Goal: Task Accomplishment & Management: Complete application form

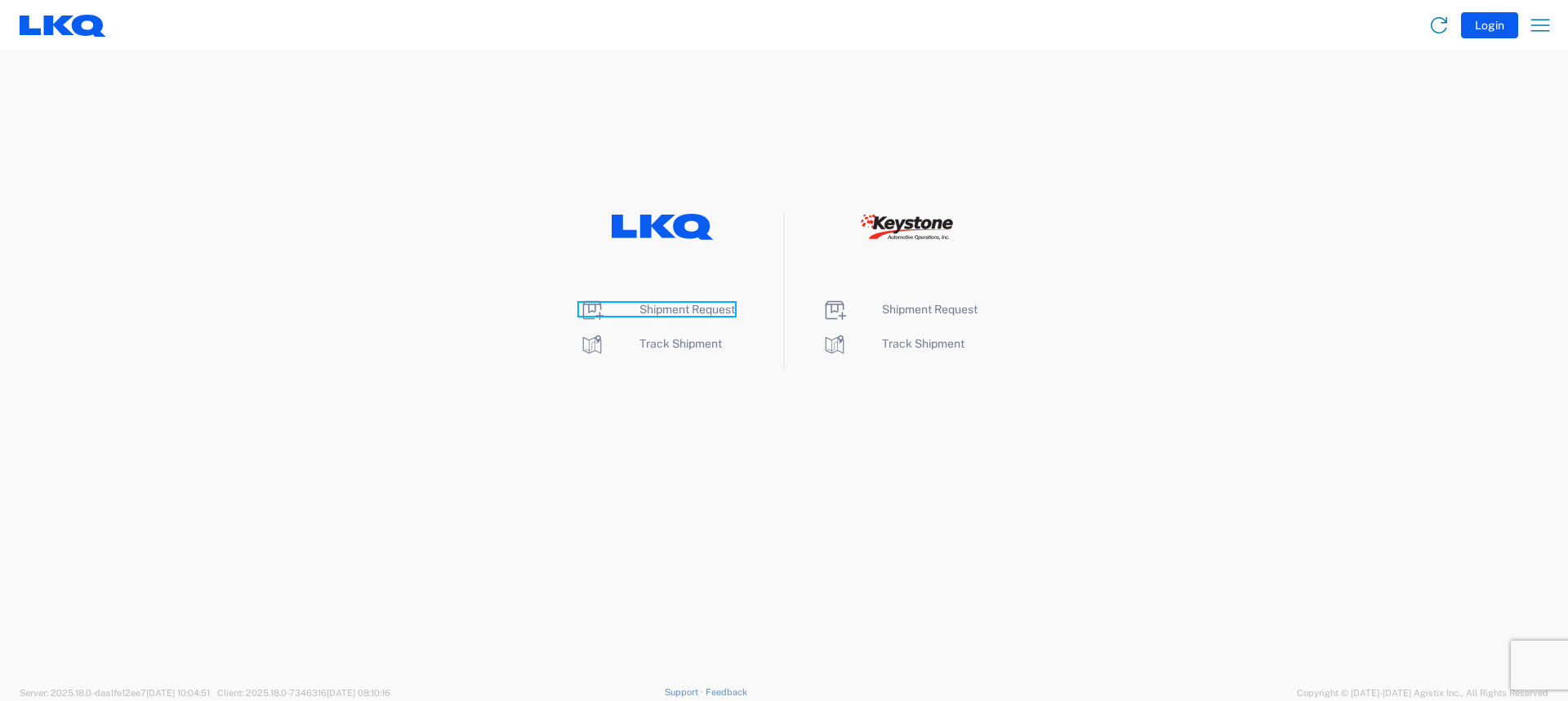
click at [700, 312] on span "Shipment Request" at bounding box center [687, 310] width 95 height 13
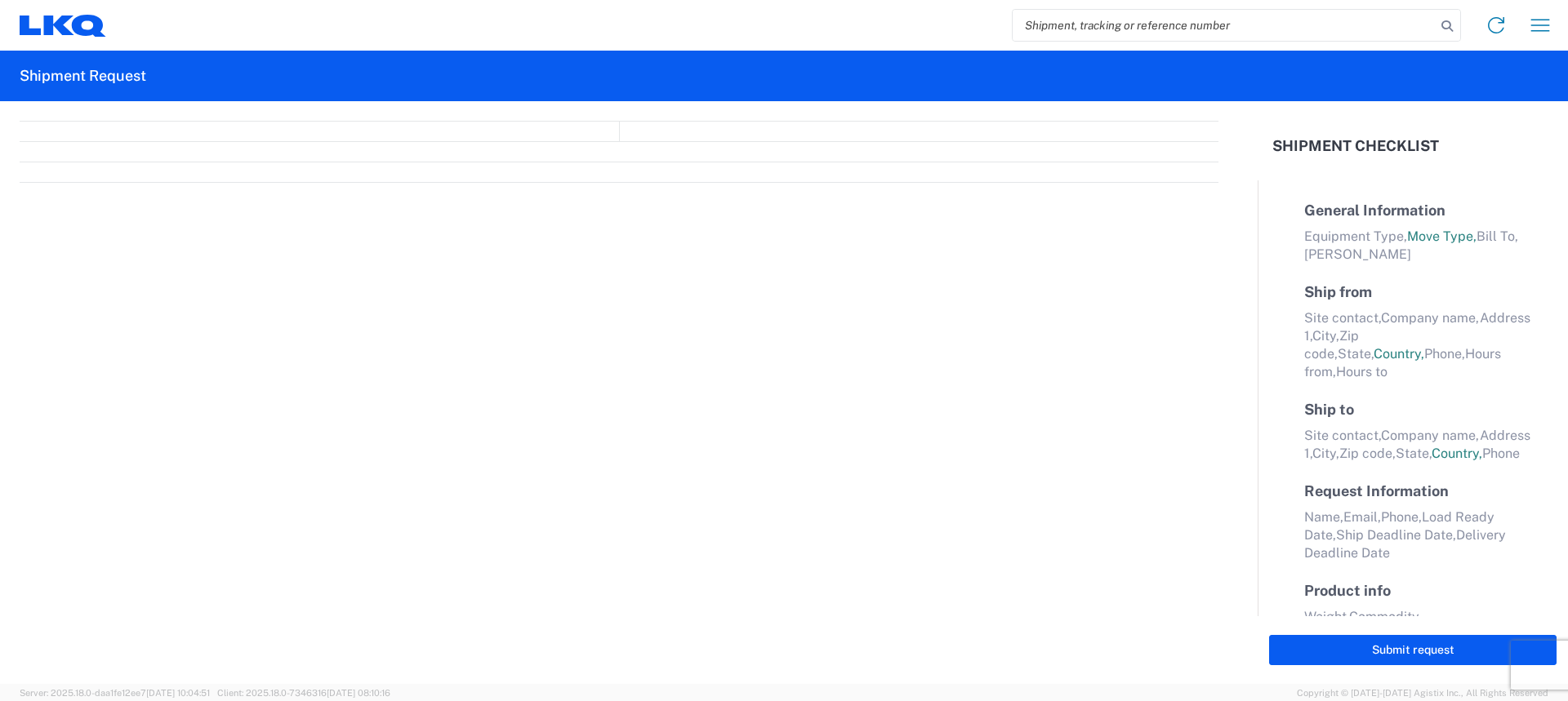
select select "FULL"
select select "LBS"
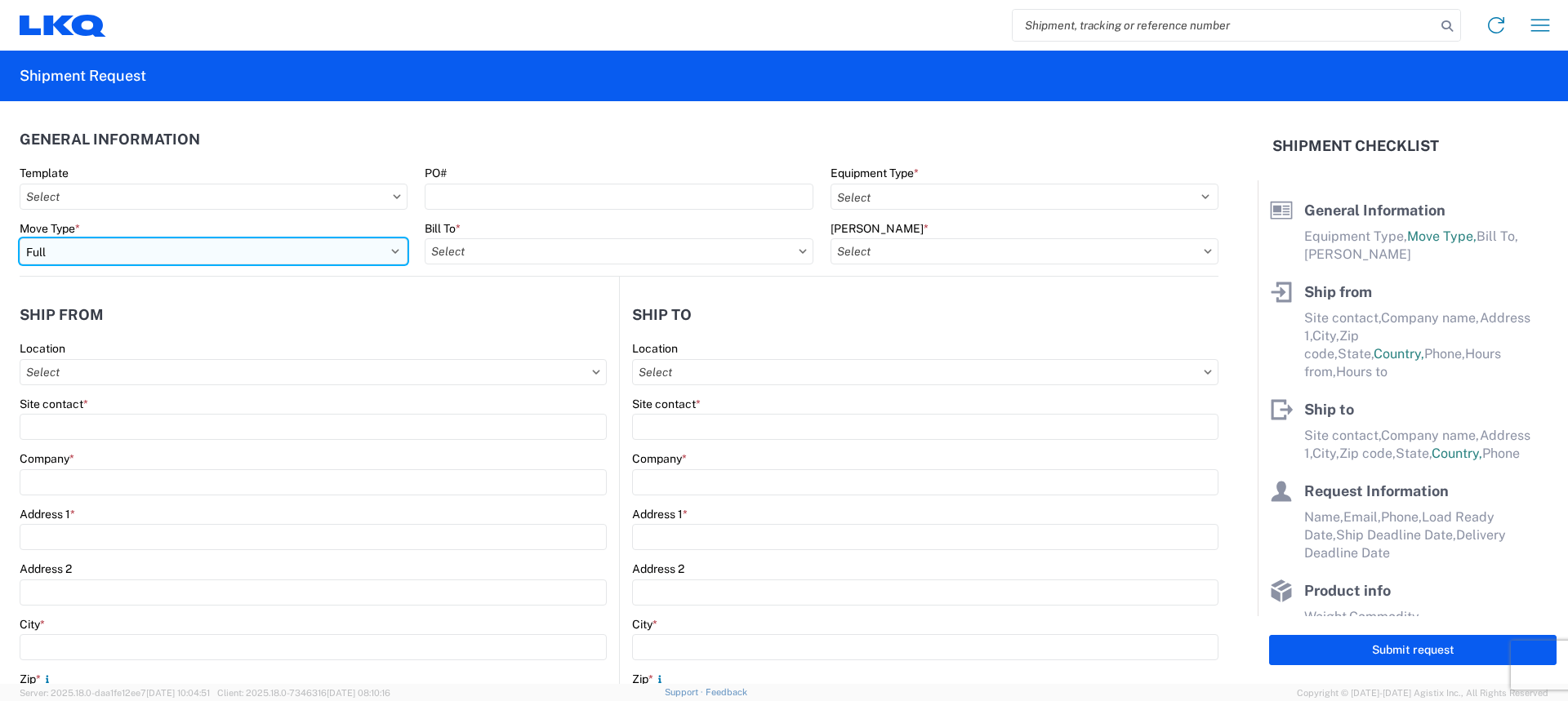
click at [91, 257] on select "Select Full Partial TL" at bounding box center [213, 251] width 388 height 26
select select "PARTIAL_TL"
click at [19, 238] on select "Select Full Partial TL" at bounding box center [213, 251] width 388 height 26
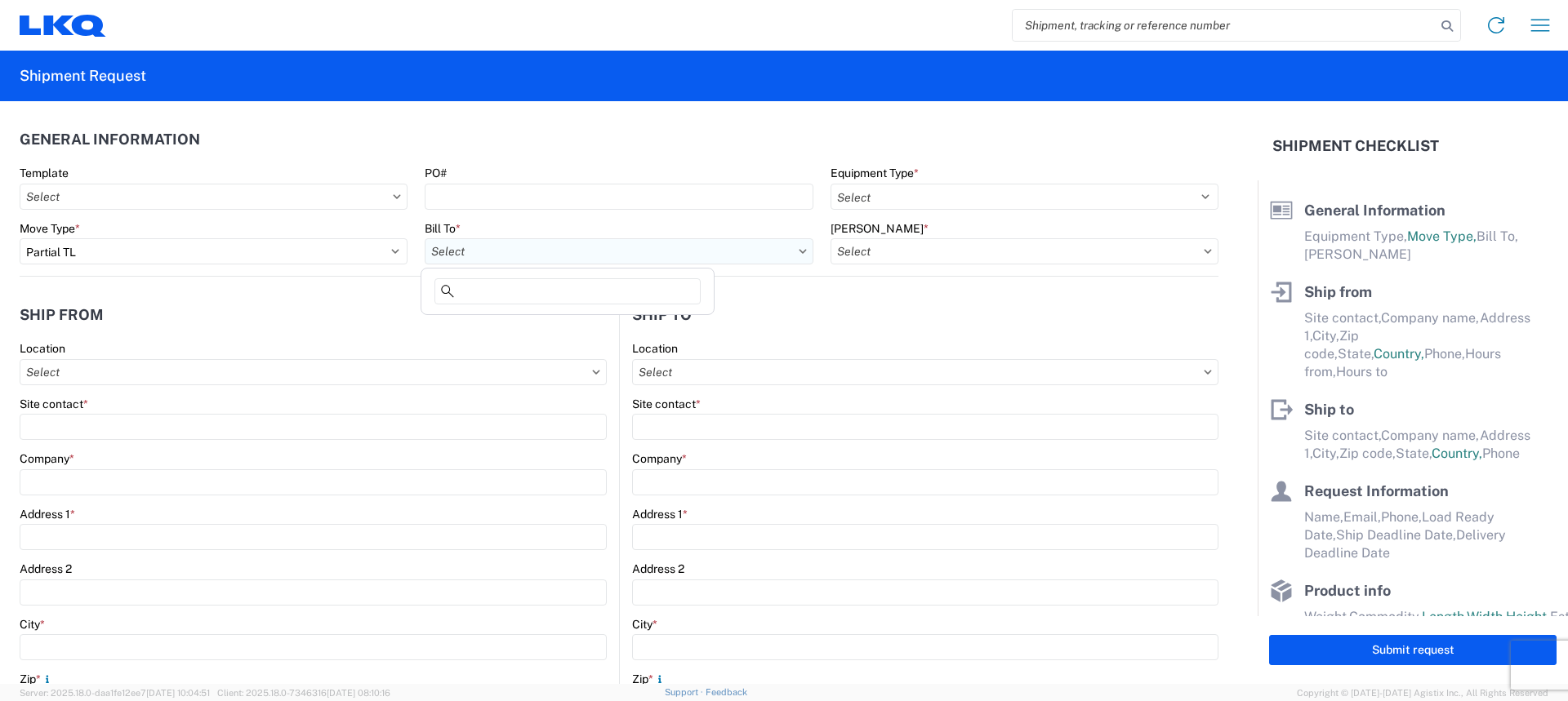
click at [539, 251] on input "Bill To *" at bounding box center [619, 251] width 388 height 26
type input "3021"
click at [467, 329] on div "3021 - [US_STATE][GEOGRAPHIC_DATA]" at bounding box center [568, 324] width 286 height 26
type input "3021 - [US_STATE][GEOGRAPHIC_DATA]"
click at [1009, 263] on input "[PERSON_NAME] *" at bounding box center [1025, 251] width 388 height 26
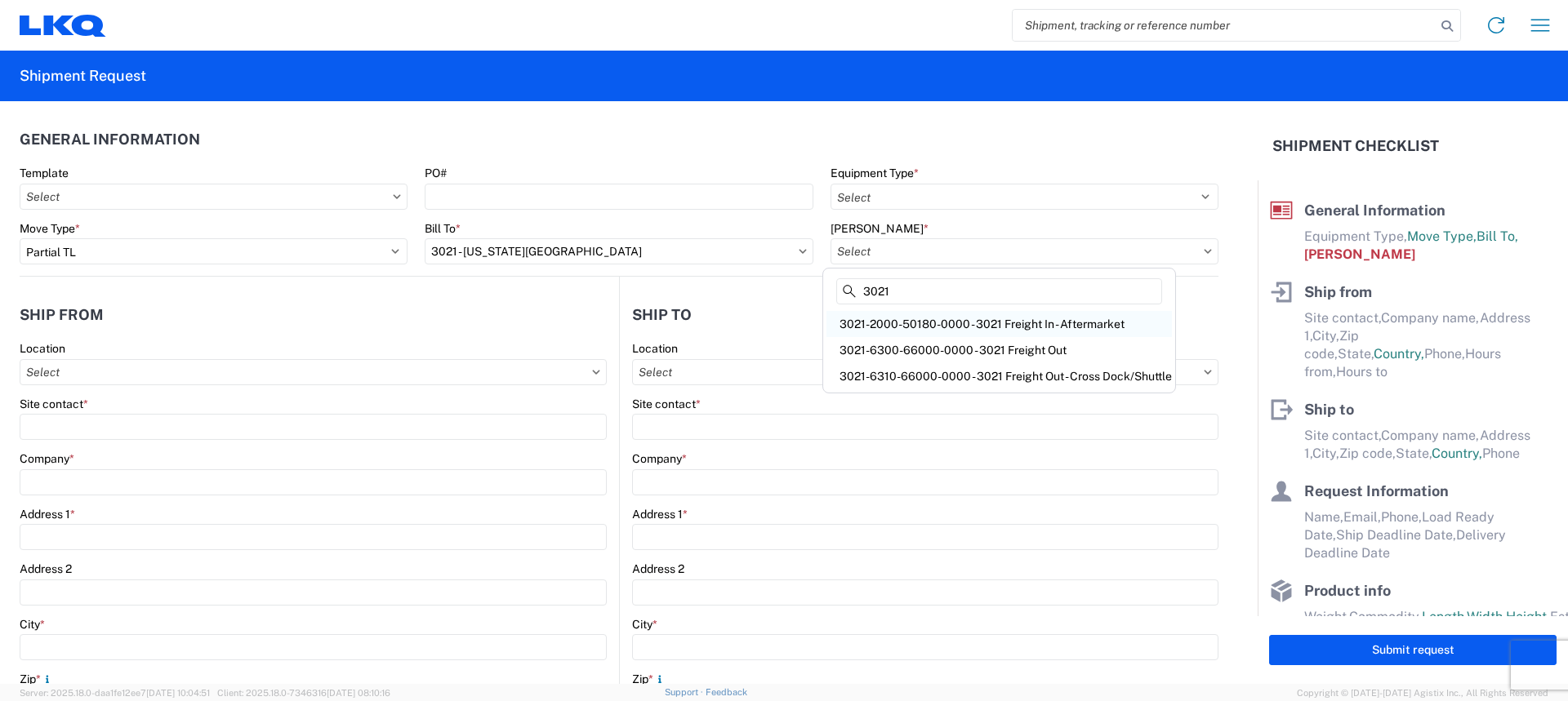
type input "3021"
click at [1016, 331] on div "3021-2000-50180-0000 - 3021 Freight In - Aftermarket" at bounding box center [999, 324] width 346 height 26
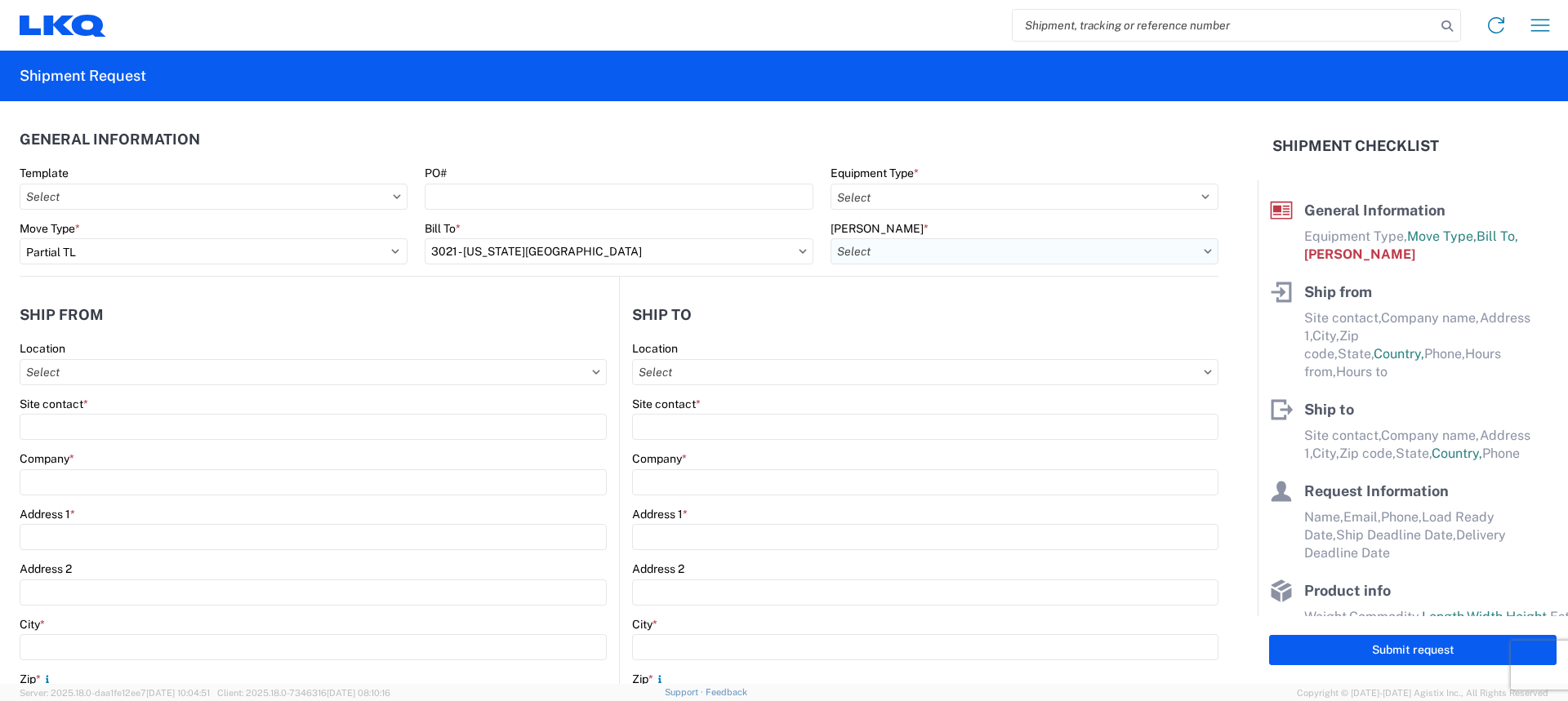
type input "3021-2000-50180-0000 - 3021 Freight In - Aftermarket"
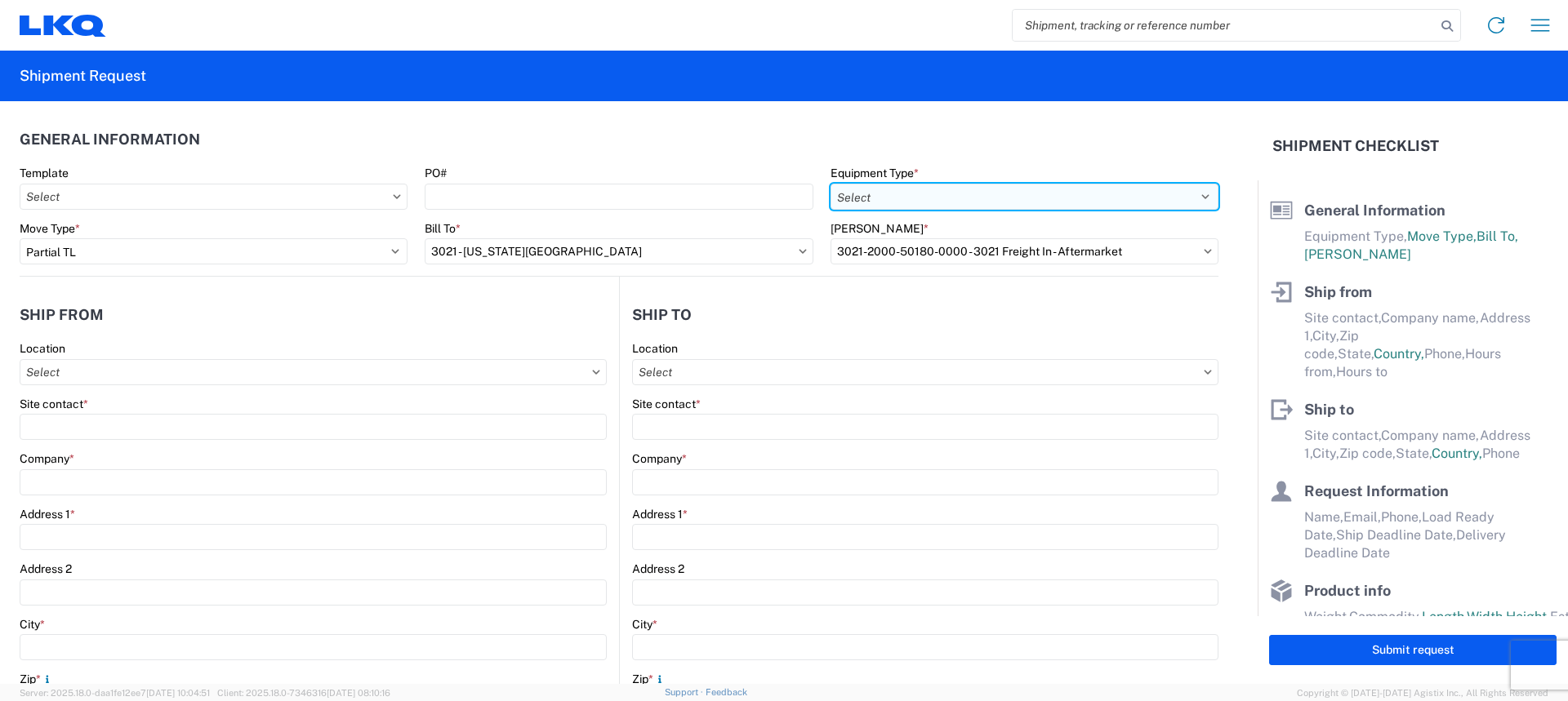
click at [906, 201] on select "Select 53’ Dry Van Flatbed Dropdeck (van) Lowboy (flatbed) Rail" at bounding box center [1025, 197] width 388 height 26
select select "STDV"
click at [831, 184] on select "Select 53’ Dry Van Flatbed Dropdeck (van) Lowboy (flatbed) Rail" at bounding box center [1025, 197] width 388 height 26
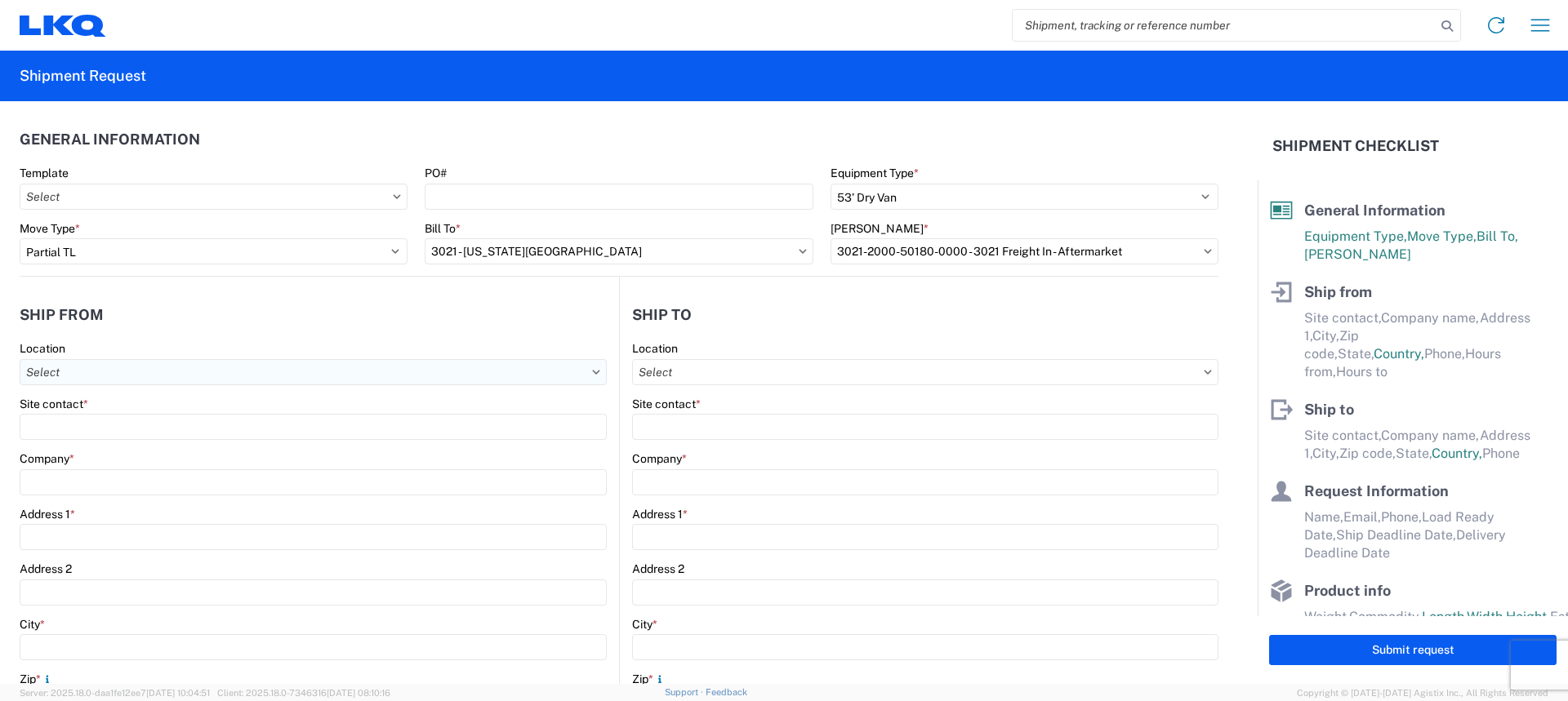
click at [221, 383] on input "Location" at bounding box center [313, 371] width 587 height 26
type input "3021"
click at [182, 442] on div "3021 - [US_STATE][GEOGRAPHIC_DATA]" at bounding box center [167, 444] width 286 height 26
type input "3021 - [US_STATE][GEOGRAPHIC_DATA]"
type input "LKQ Corporation"
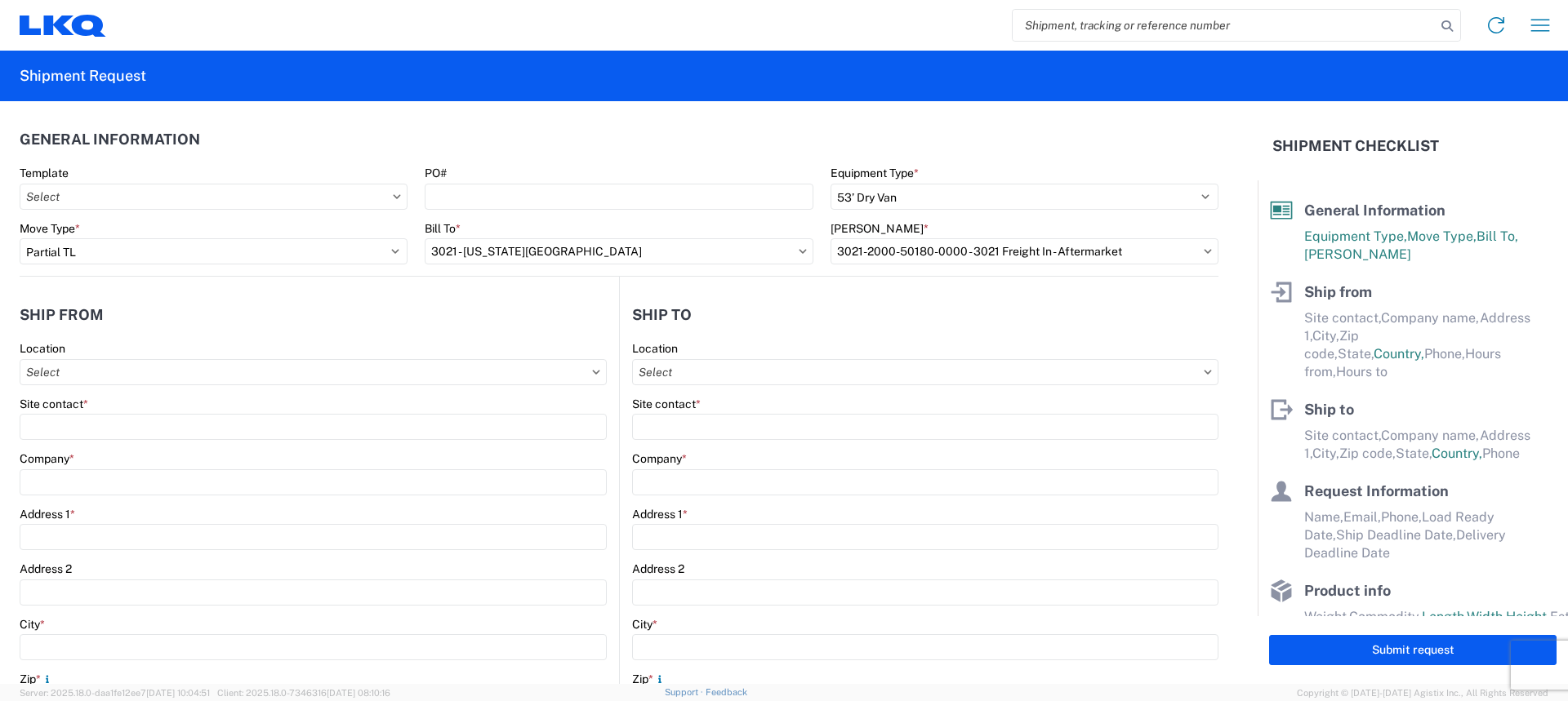
type input "[STREET_ADDRESS]"
type input "Suite 100"
type input "Shawnee"
type input "66226"
select select "KS"
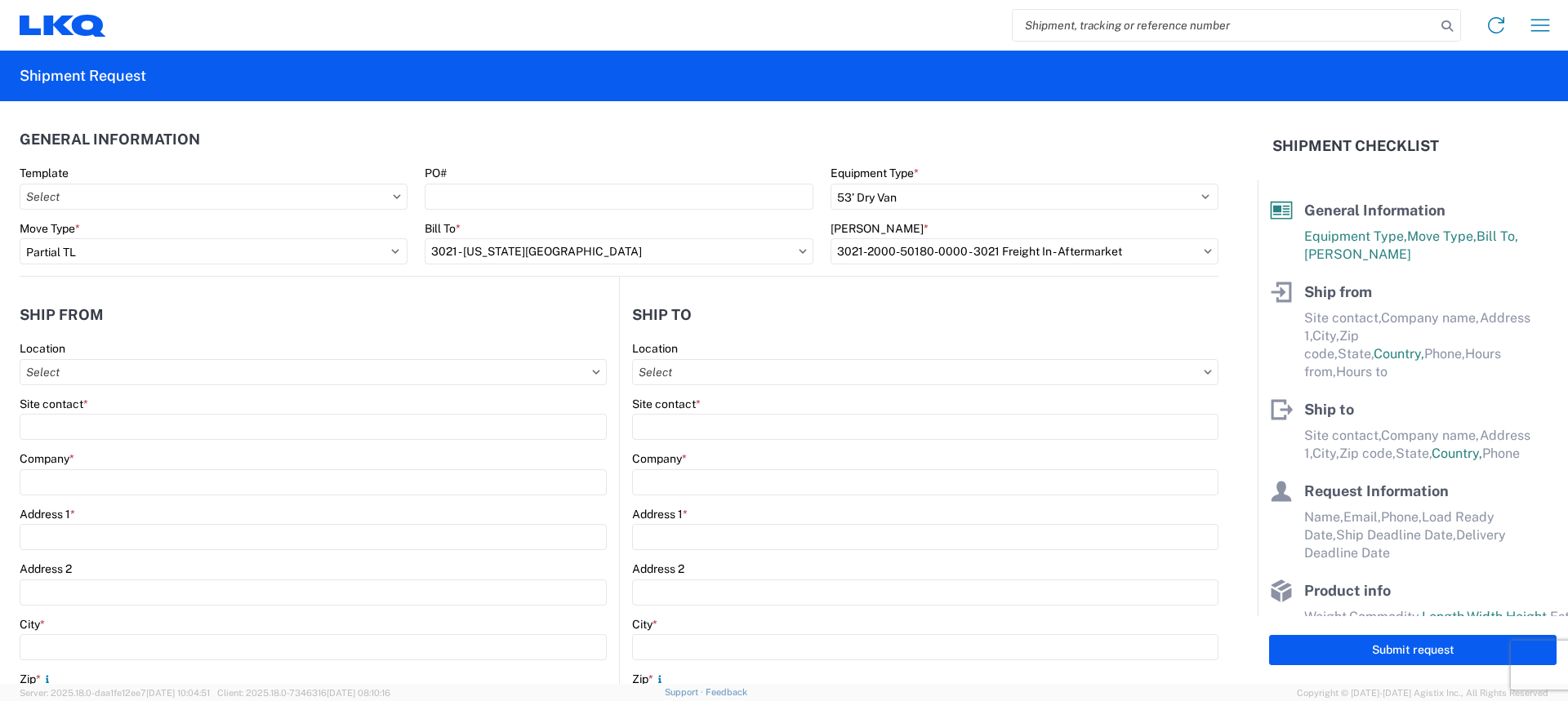
select select "US"
type input "[PHONE_NUMBER]"
type input "07:00"
type input "21:00"
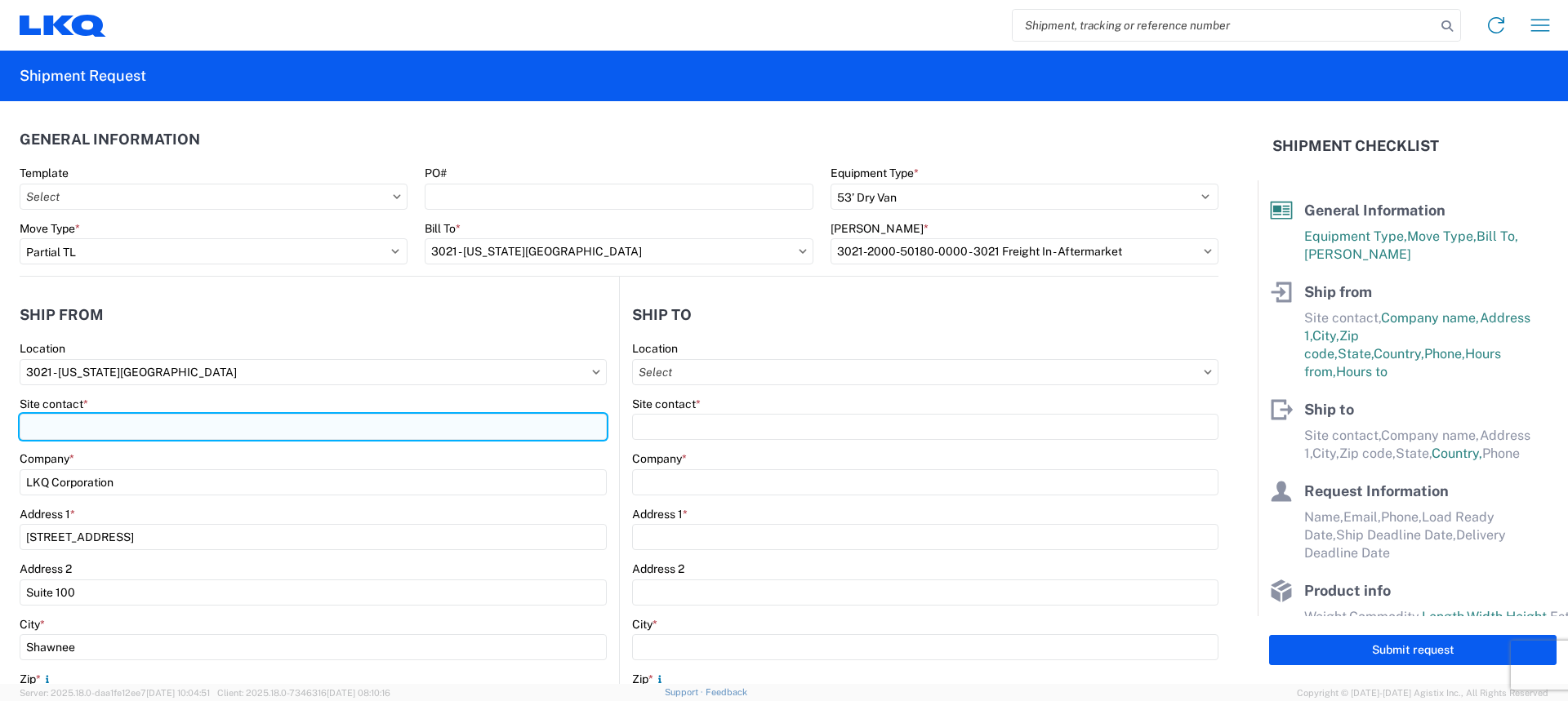
click at [161, 431] on input "Site contact *" at bounding box center [313, 427] width 587 height 26
type input "[PERSON_NAME]"
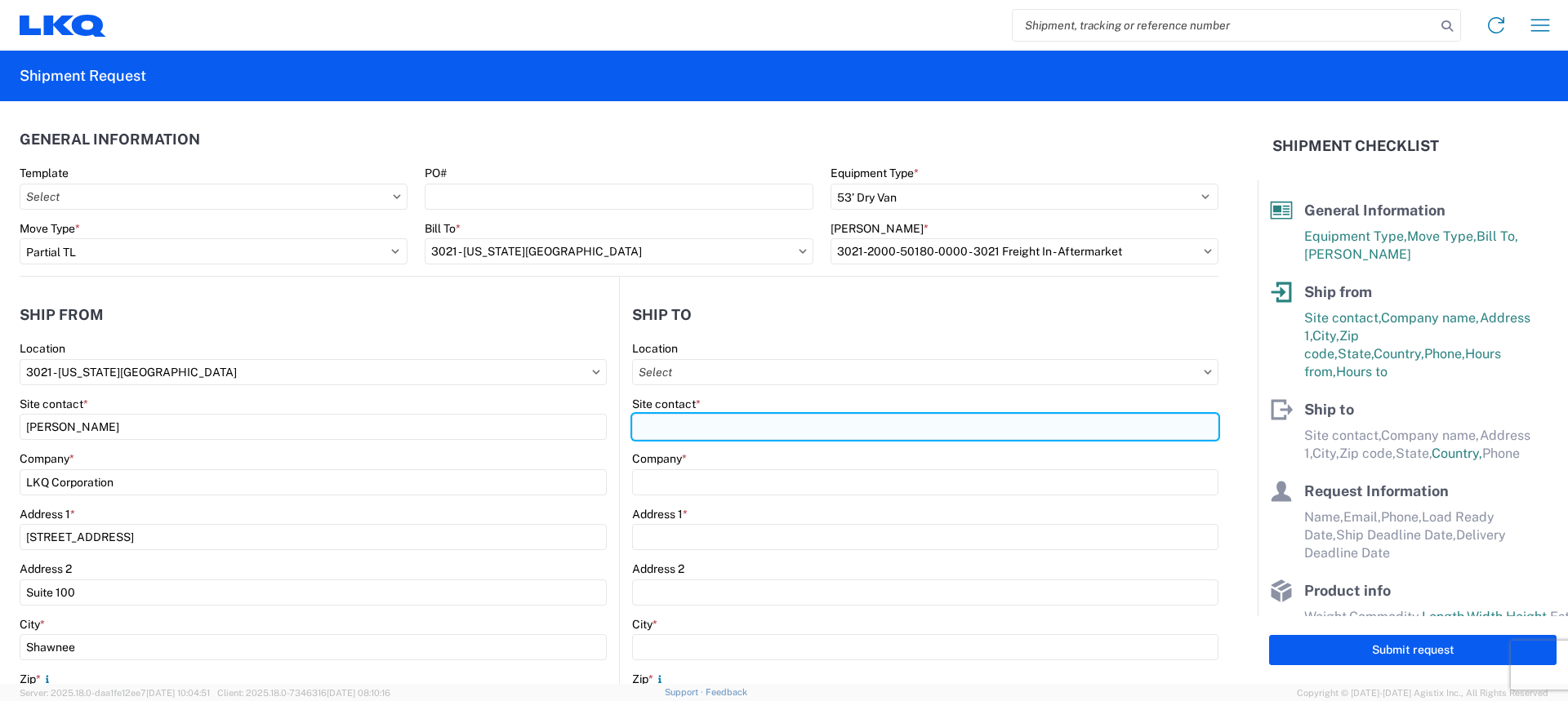
click at [859, 416] on input "Site contact *" at bounding box center [925, 427] width 587 height 26
type input "3"
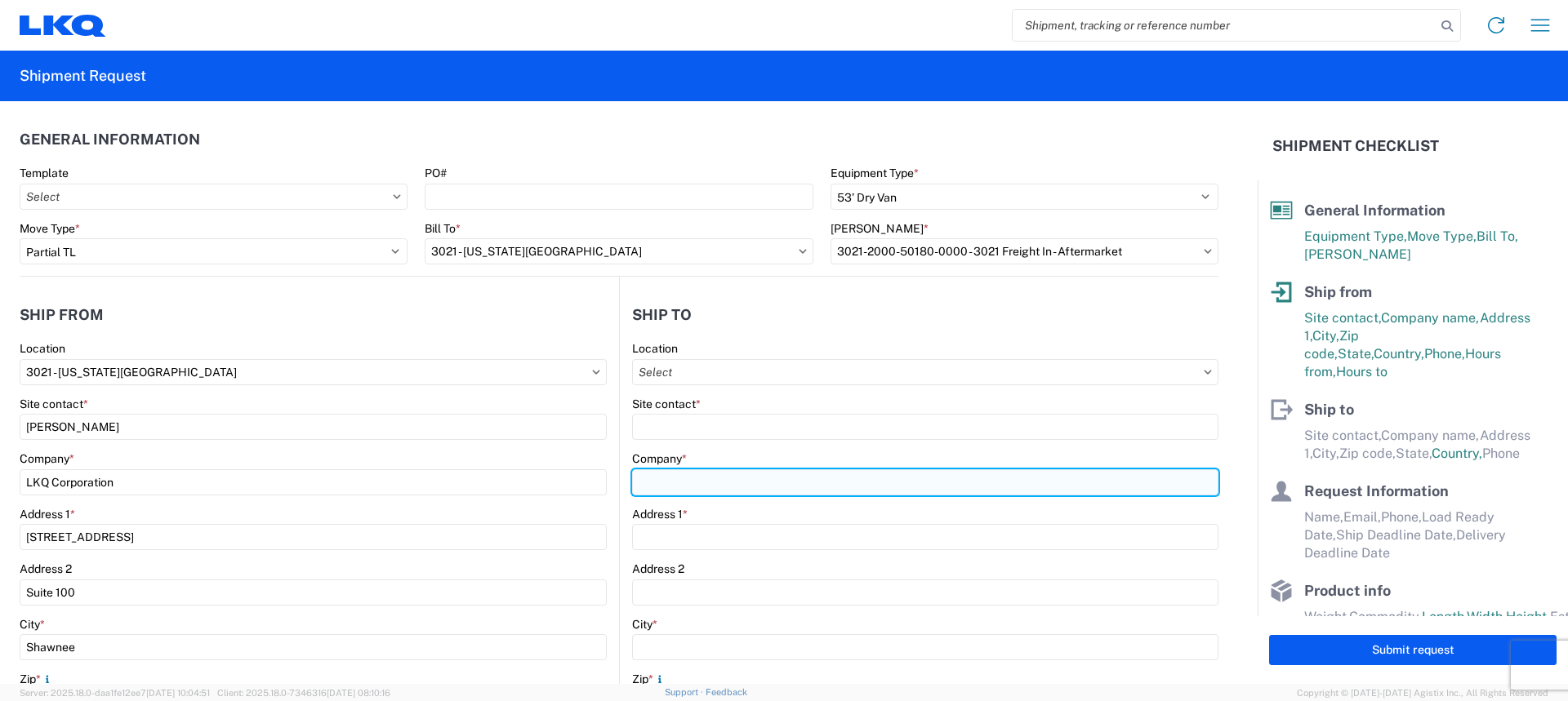
click at [729, 473] on div "Company *" at bounding box center [925, 473] width 587 height 44
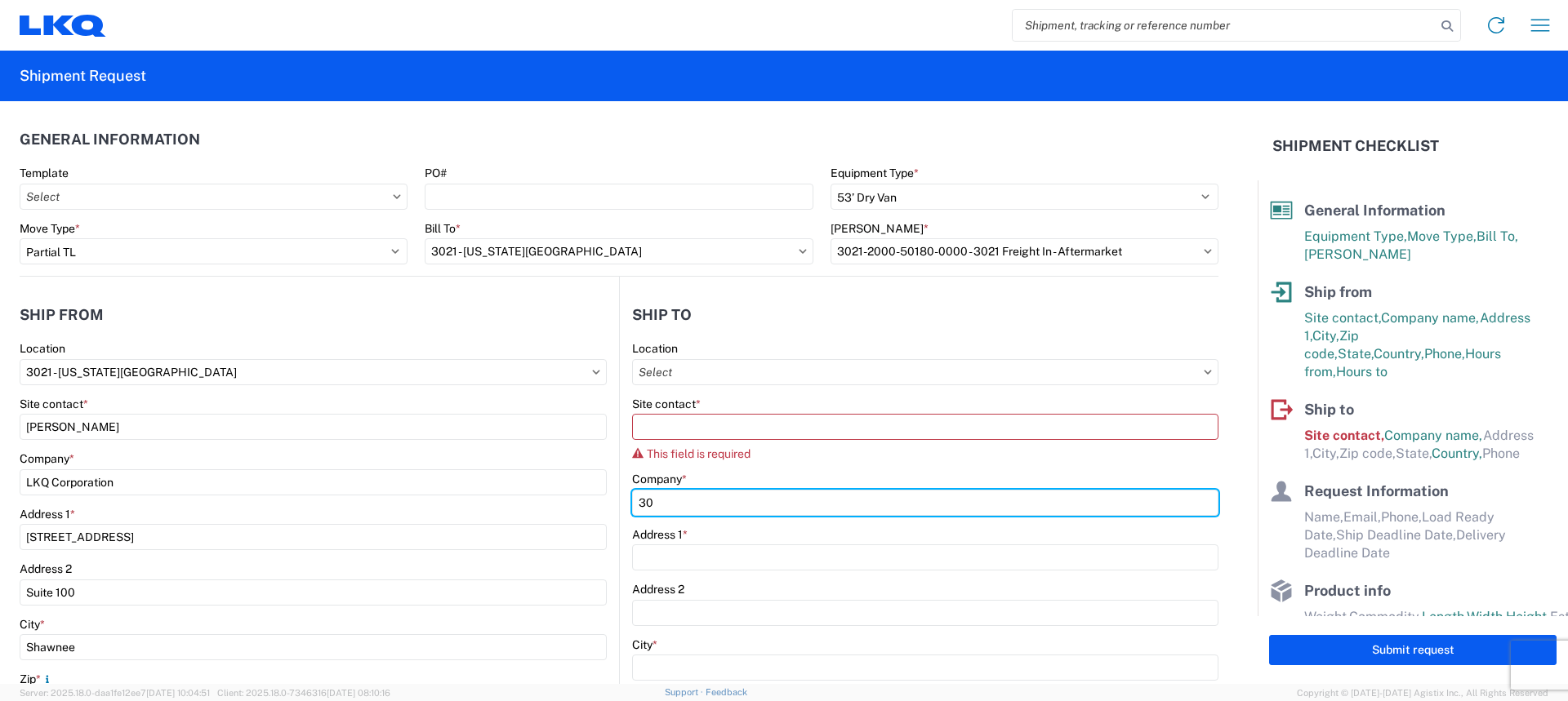
type input "3"
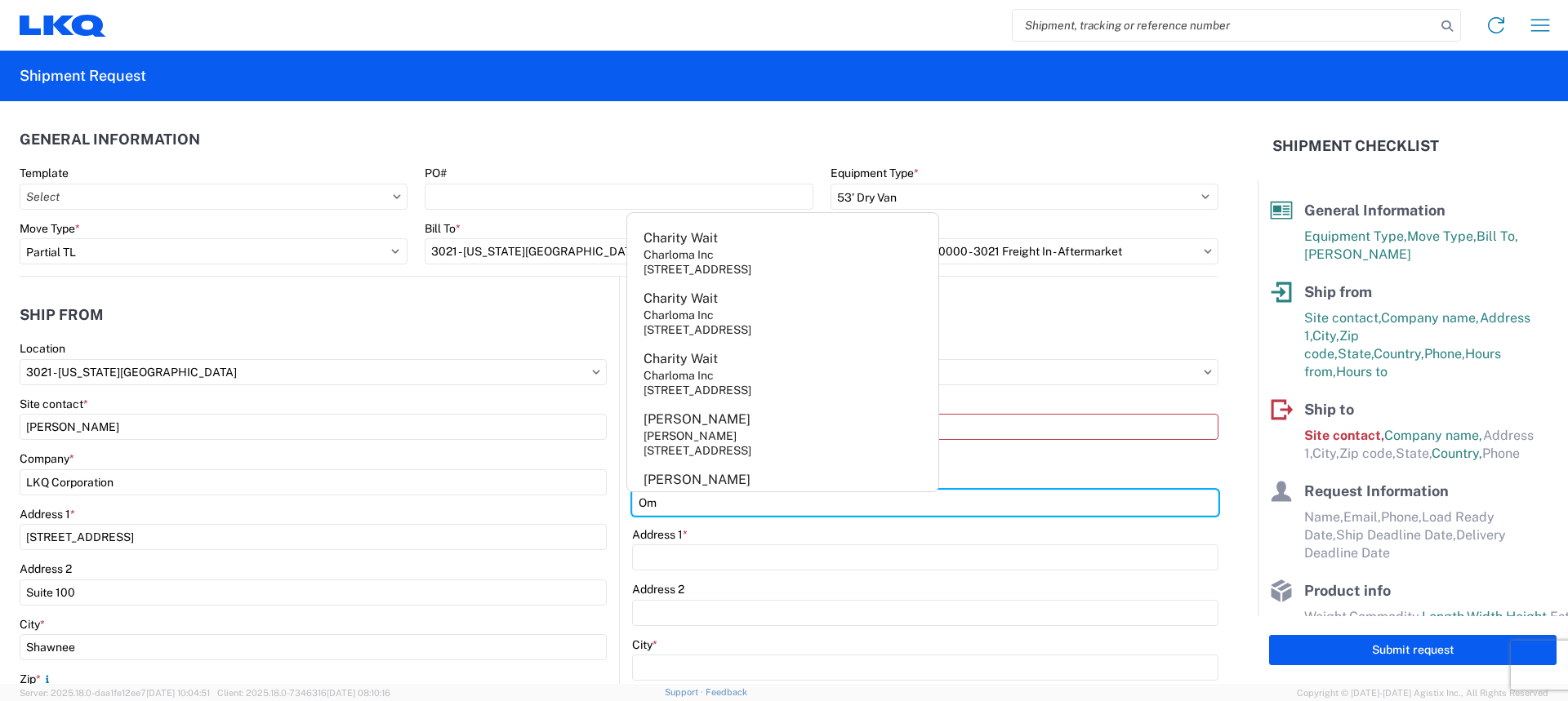
type input "O"
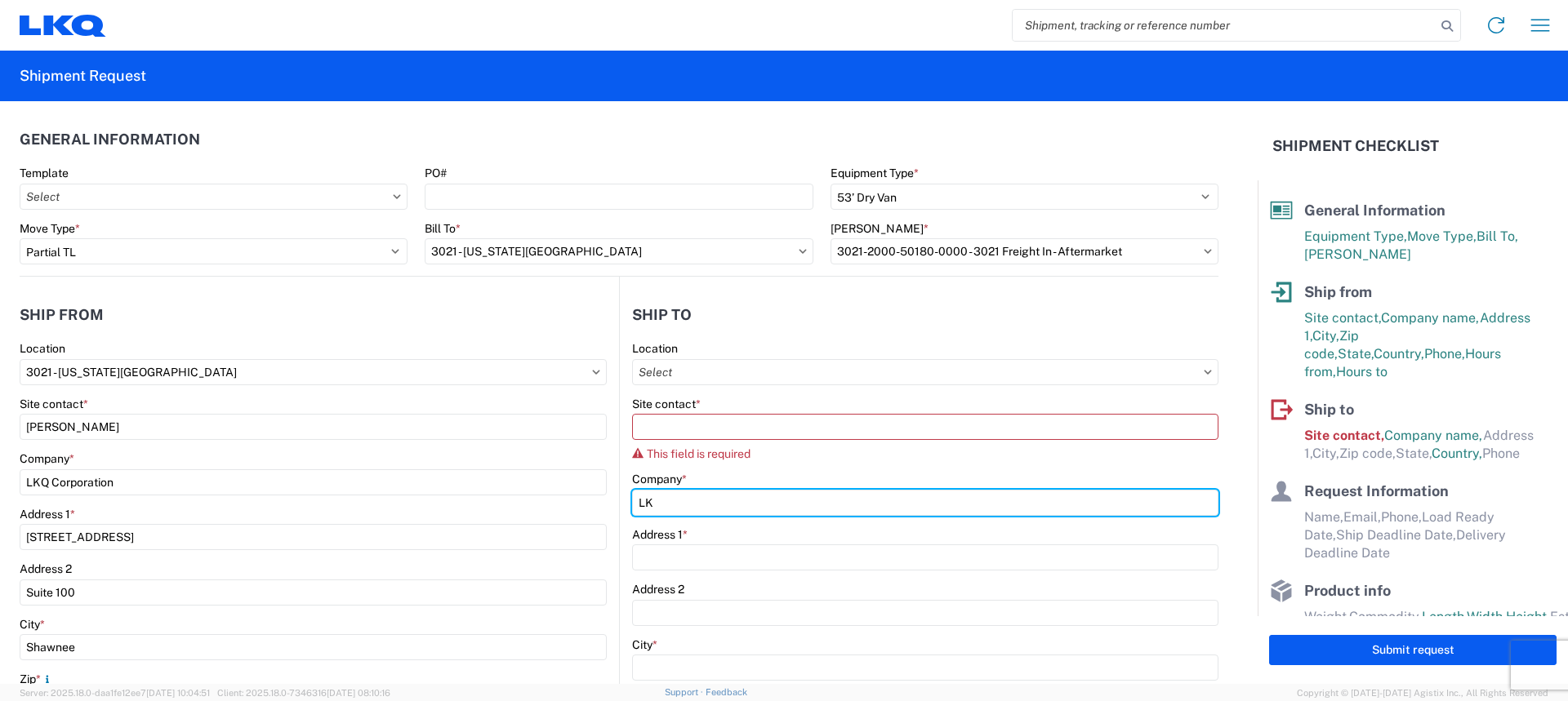
type input "L"
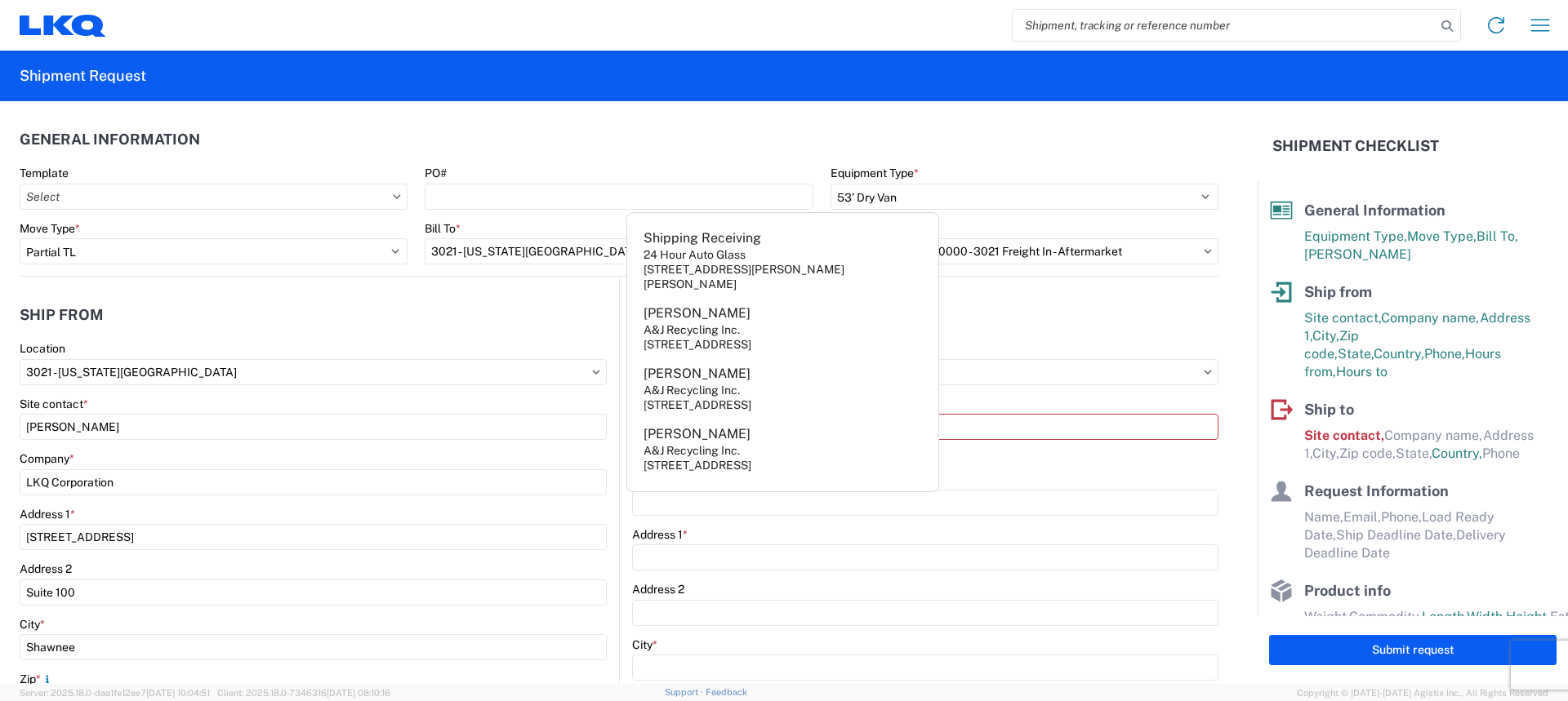
click at [1022, 320] on header "Ship to" at bounding box center [920, 315] width 599 height 37
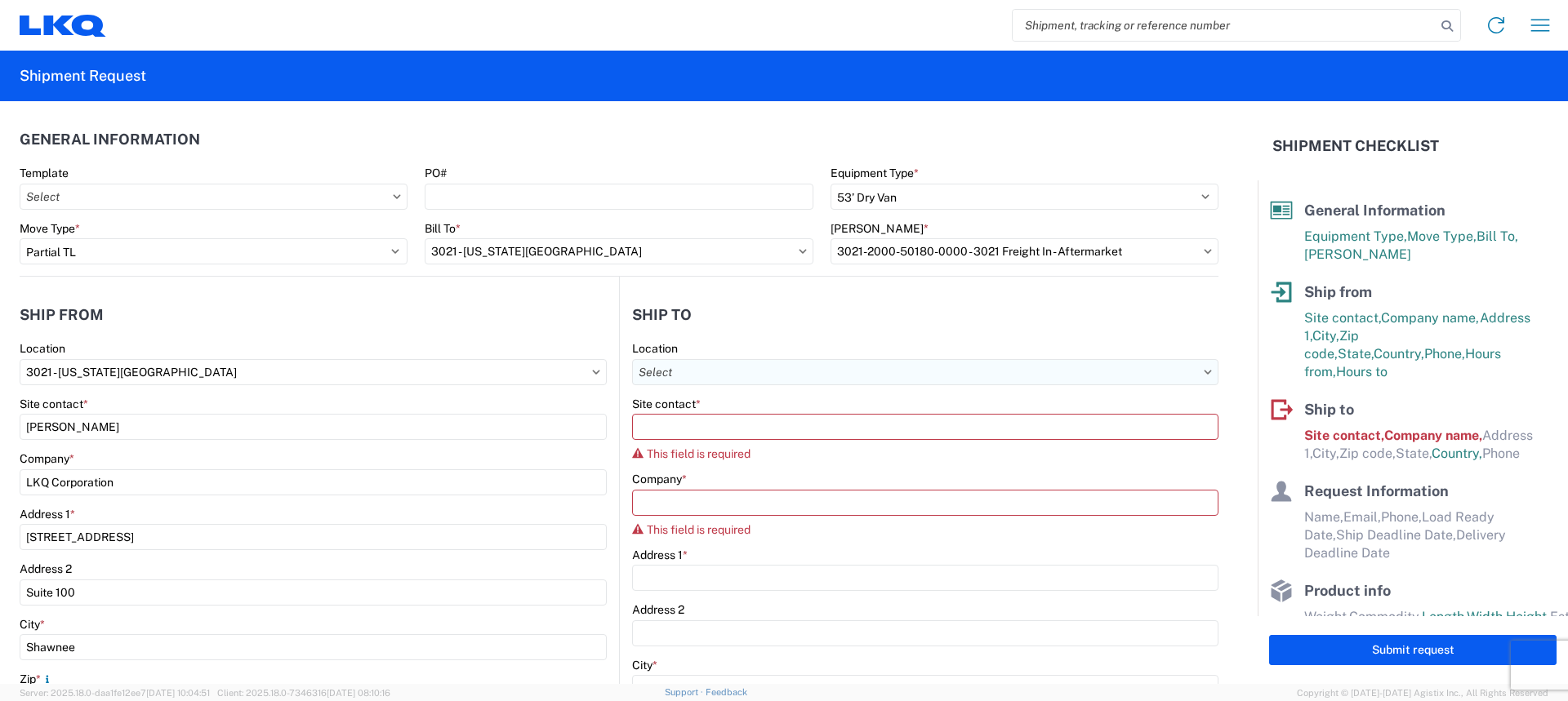
click at [702, 370] on input "Location" at bounding box center [925, 371] width 587 height 26
type input "3087"
click at [724, 449] on div "3087 - [GEOGRAPHIC_DATA]" at bounding box center [774, 444] width 286 height 26
type input "3087 - [GEOGRAPHIC_DATA]"
type input "LKQ Corporation"
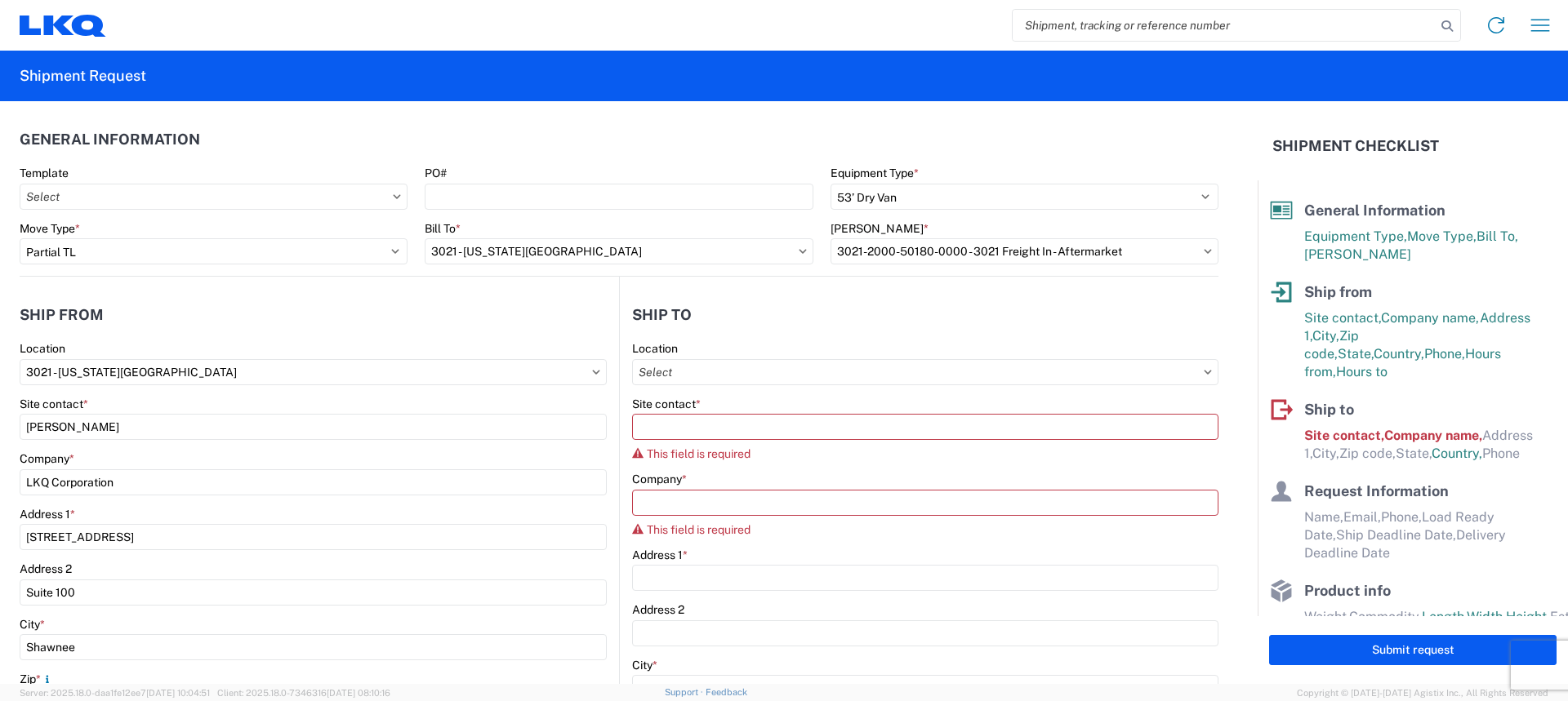
type input "[STREET_ADDRESS]"
type input "[GEOGRAPHIC_DATA]"
type input "68127"
select select "US"
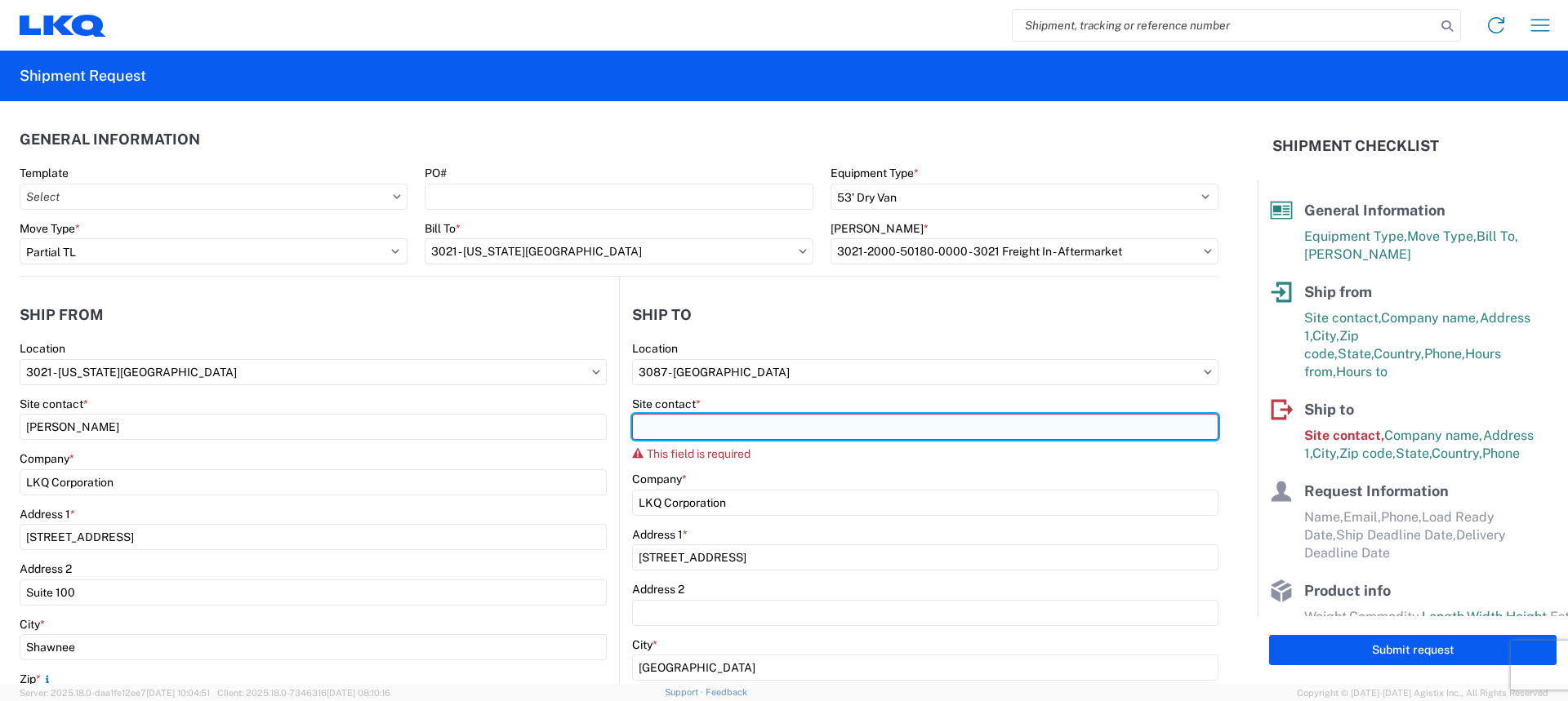
click at [709, 421] on input "Site contact *" at bounding box center [925, 427] width 587 height 26
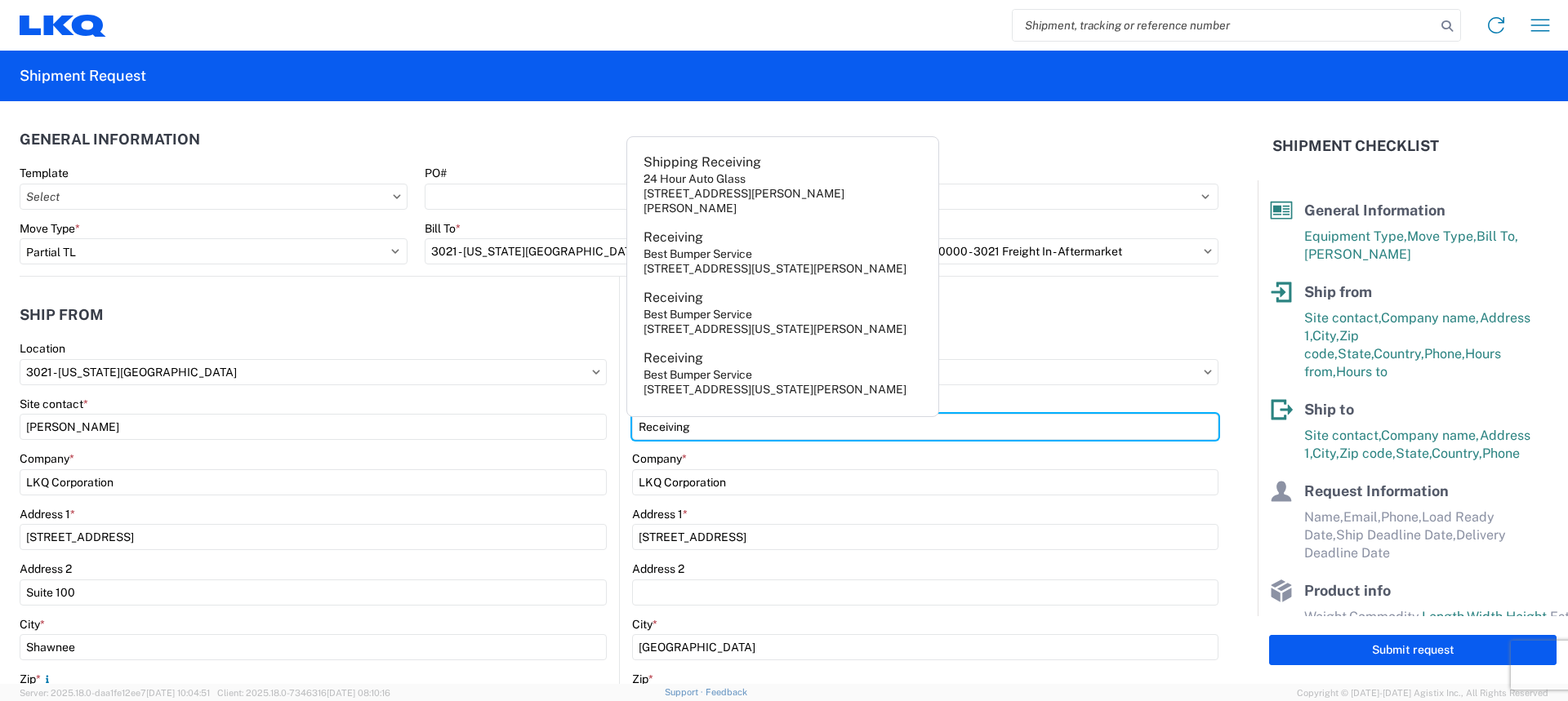
type input "Receiving"
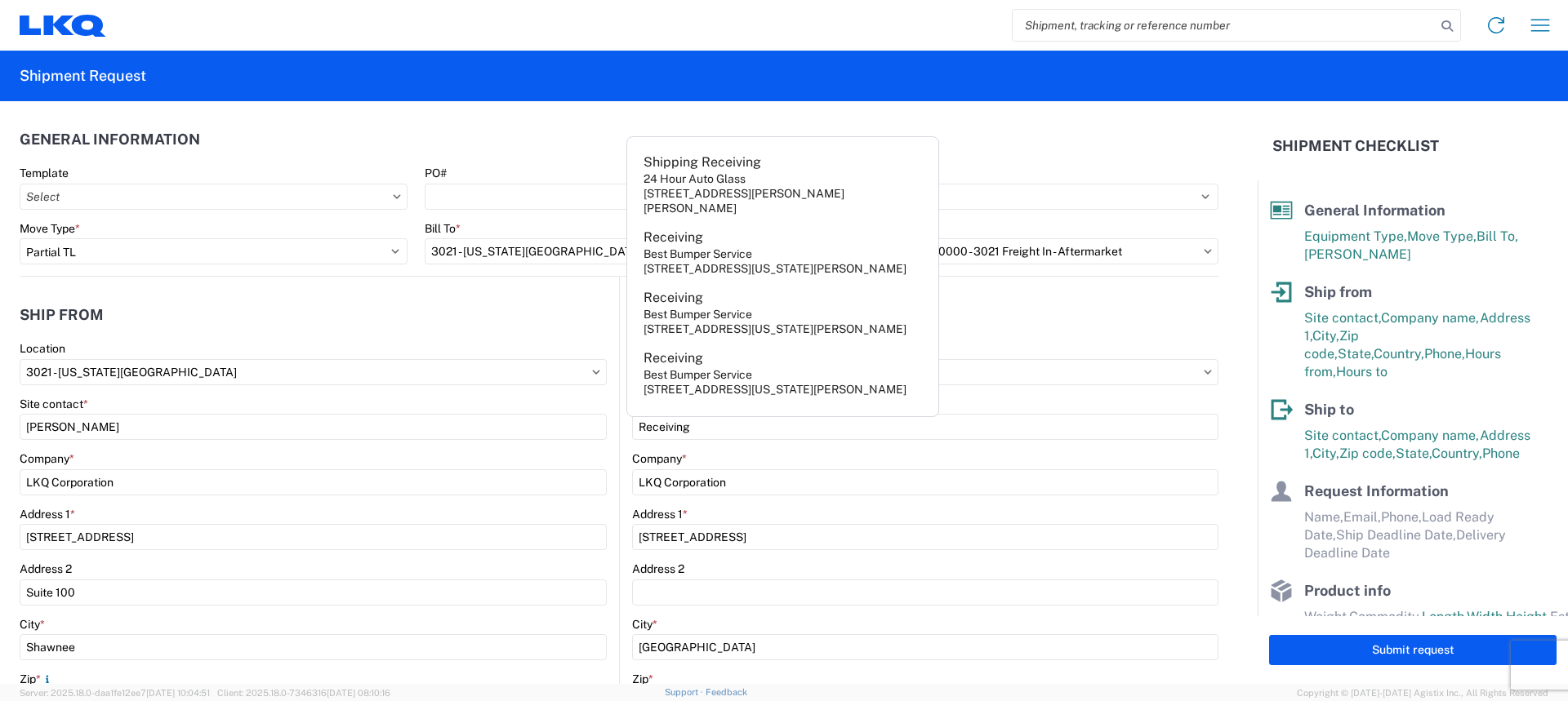
click at [1056, 325] on header "Ship to" at bounding box center [920, 315] width 599 height 37
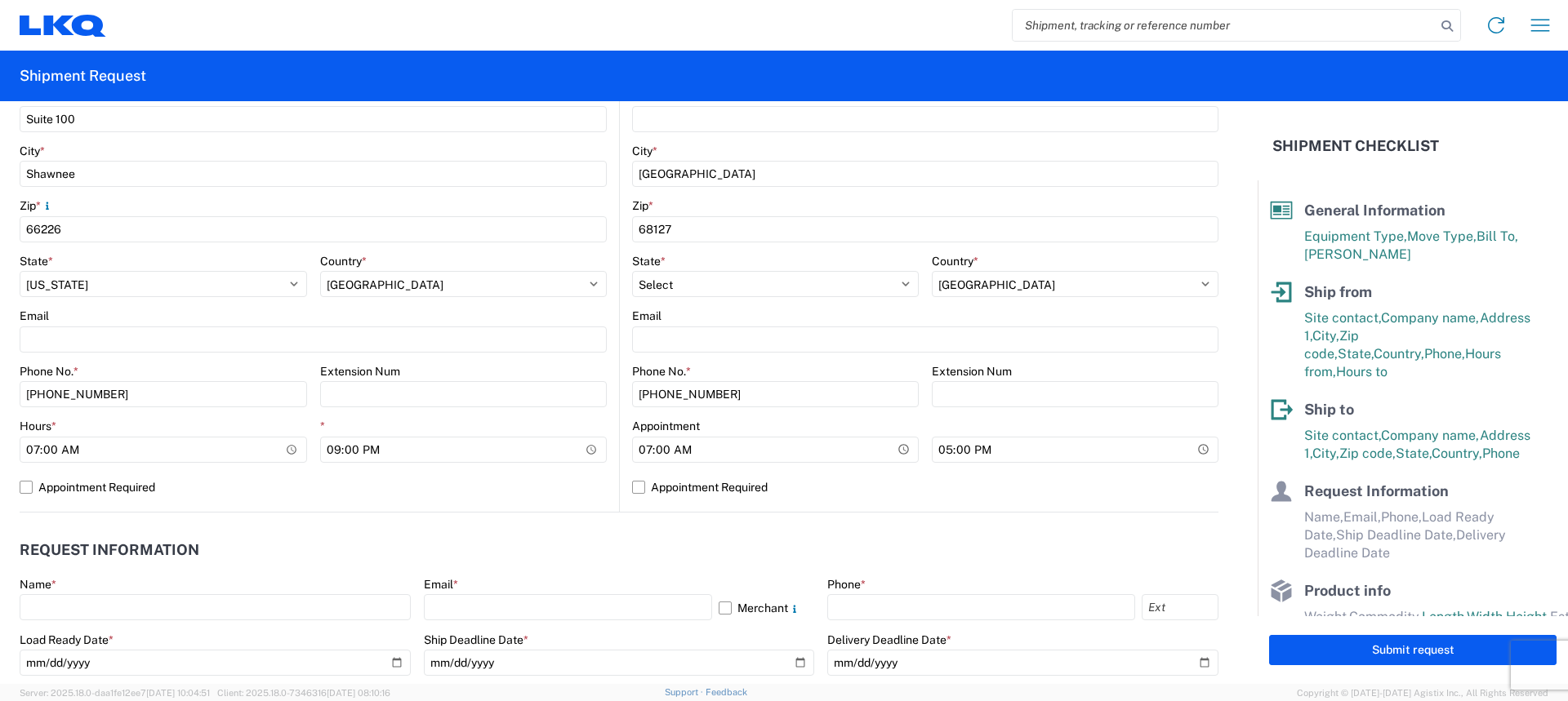
scroll to position [490, 0]
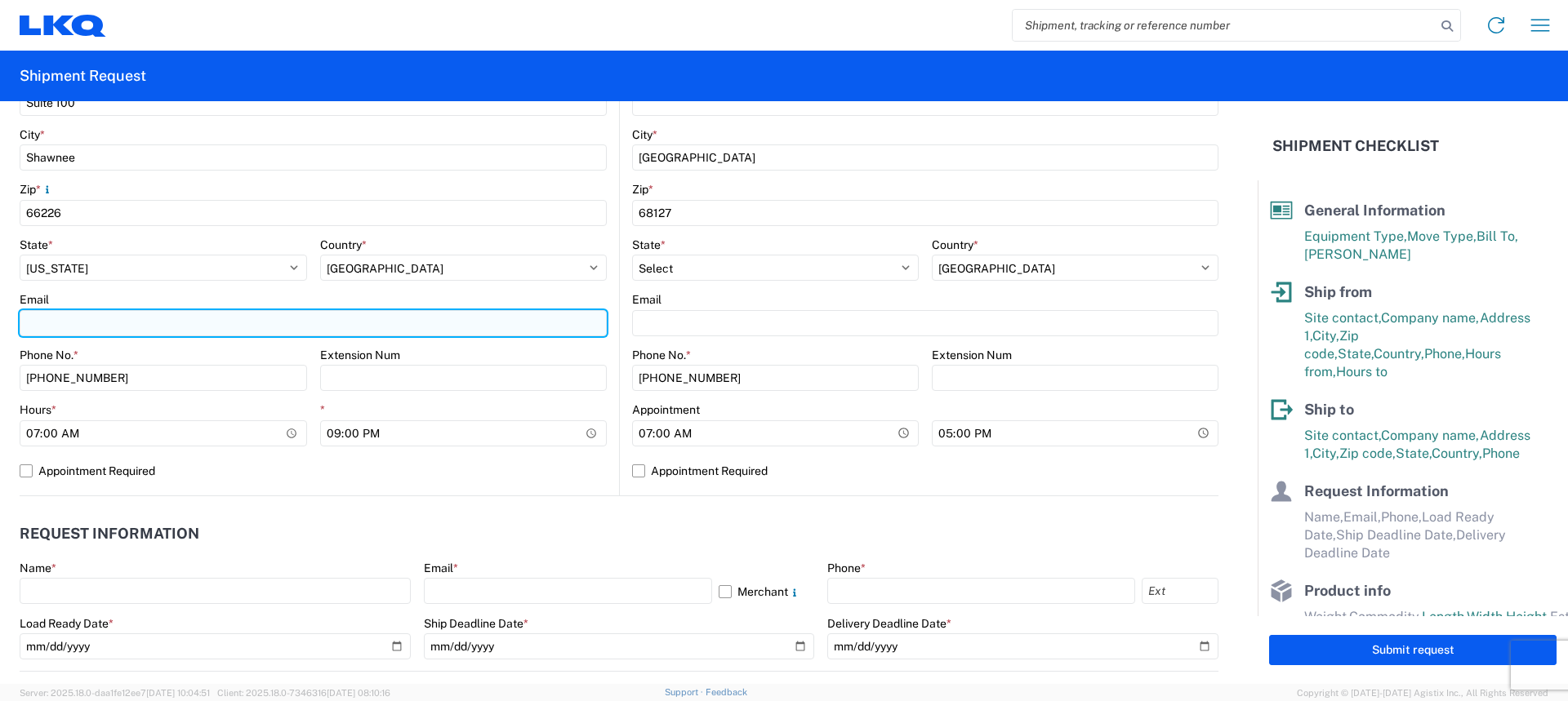
click at [201, 325] on input "Email" at bounding box center [313, 323] width 587 height 26
type input "[EMAIL_ADDRESS][DOMAIN_NAME]"
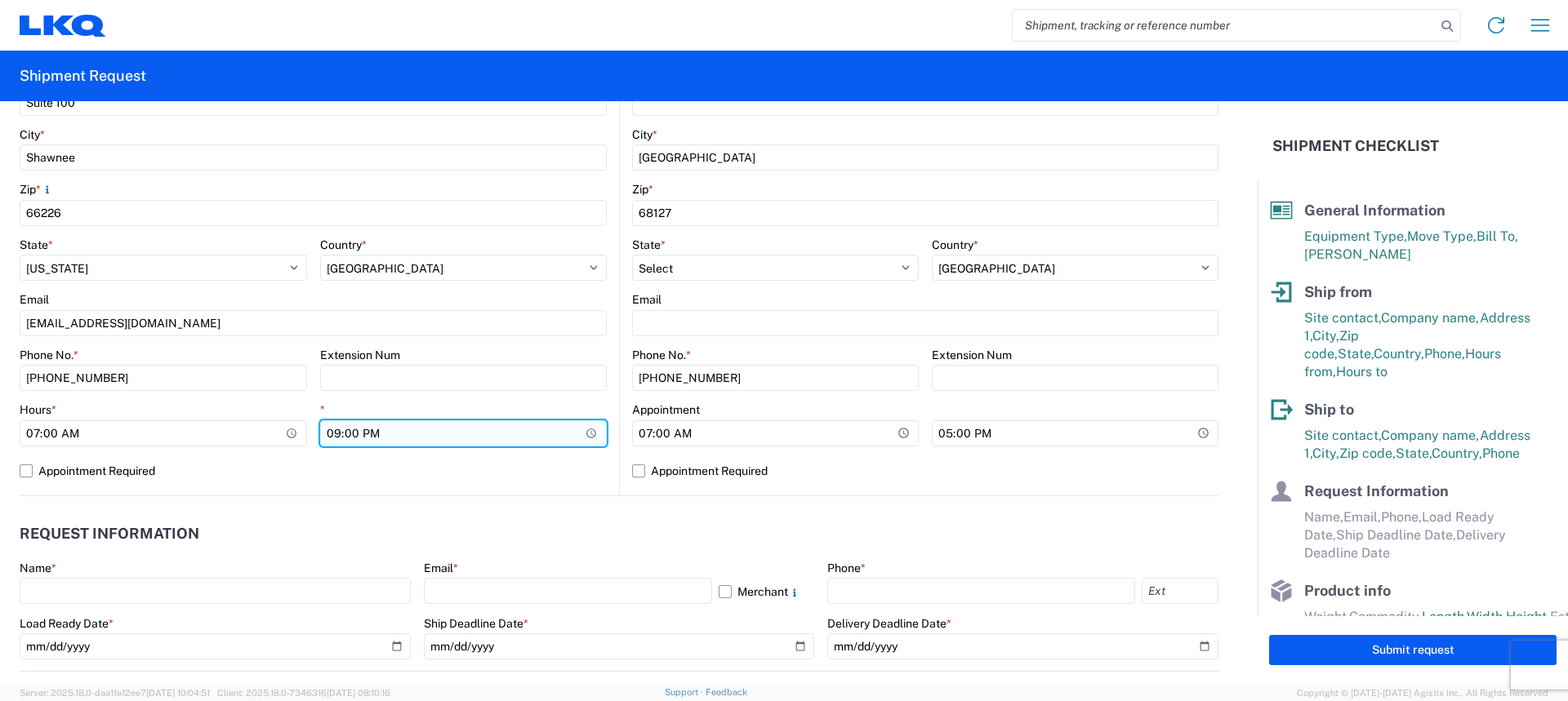
click at [333, 435] on input "21:00" at bounding box center [464, 433] width 288 height 26
type input "14:30"
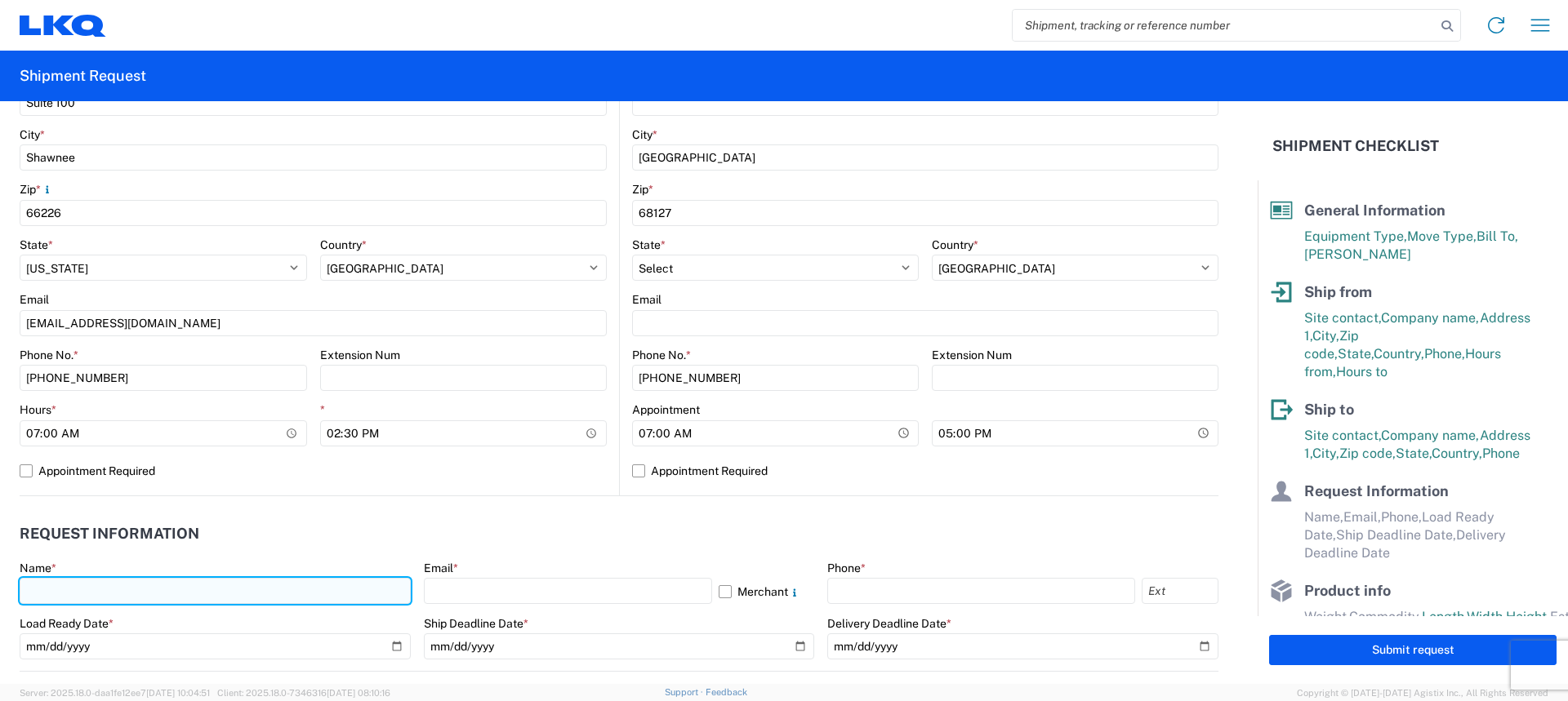
click at [105, 583] on input "text" at bounding box center [215, 591] width 392 height 26
type input "[PERSON_NAME]"
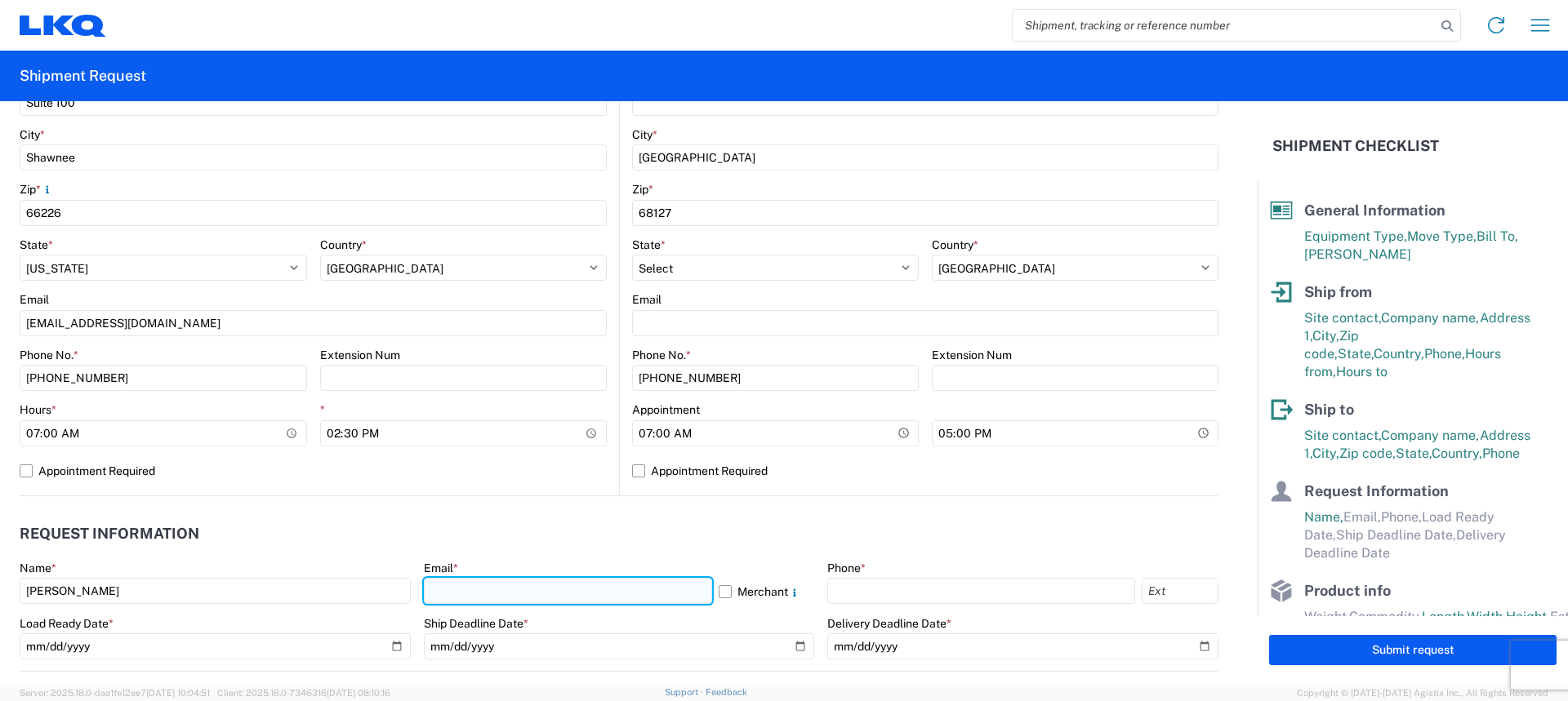
click at [532, 590] on input "text" at bounding box center [568, 591] width 289 height 26
type input "[EMAIL_ADDRESS][DOMAIN_NAME]"
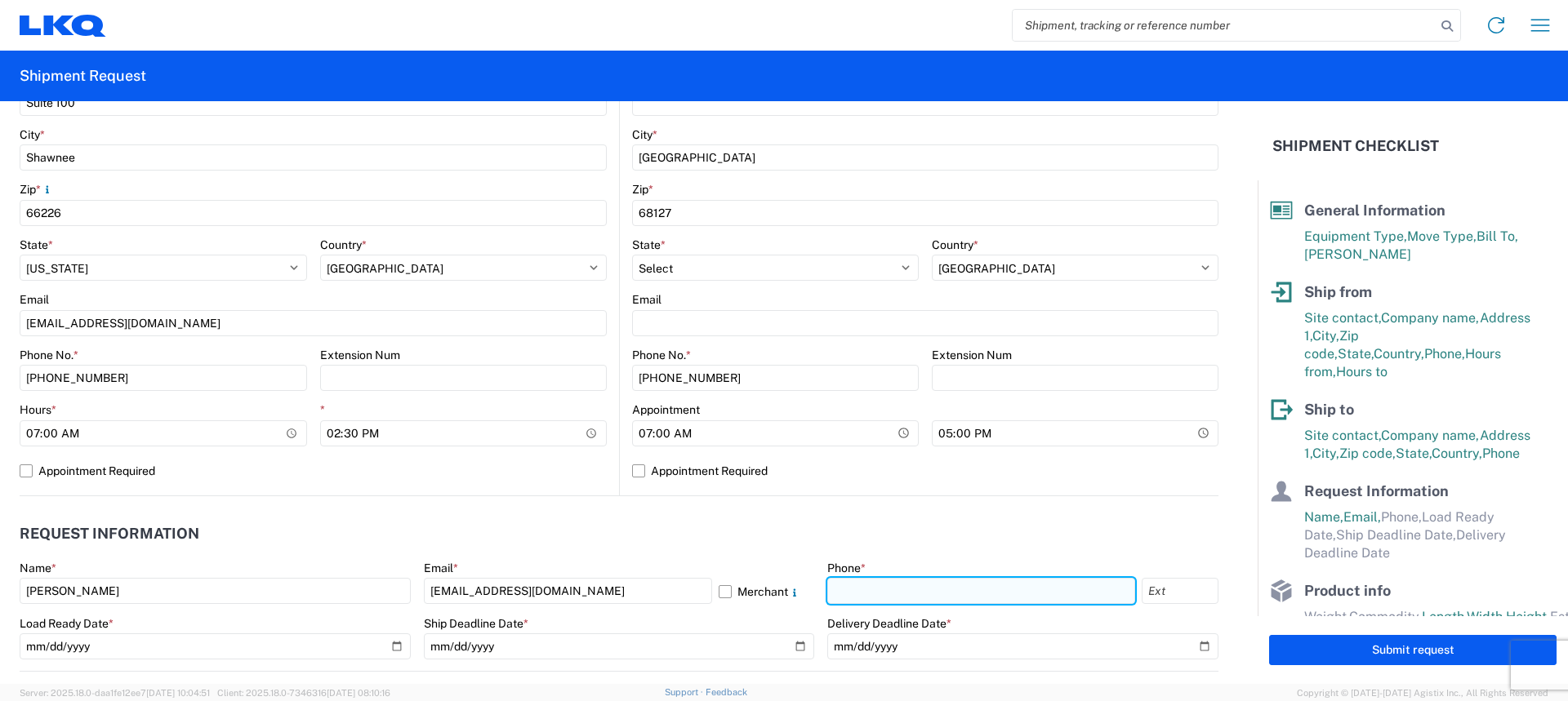
click at [855, 596] on input "text" at bounding box center [981, 591] width 308 height 26
type input "[PHONE_NUMBER]"
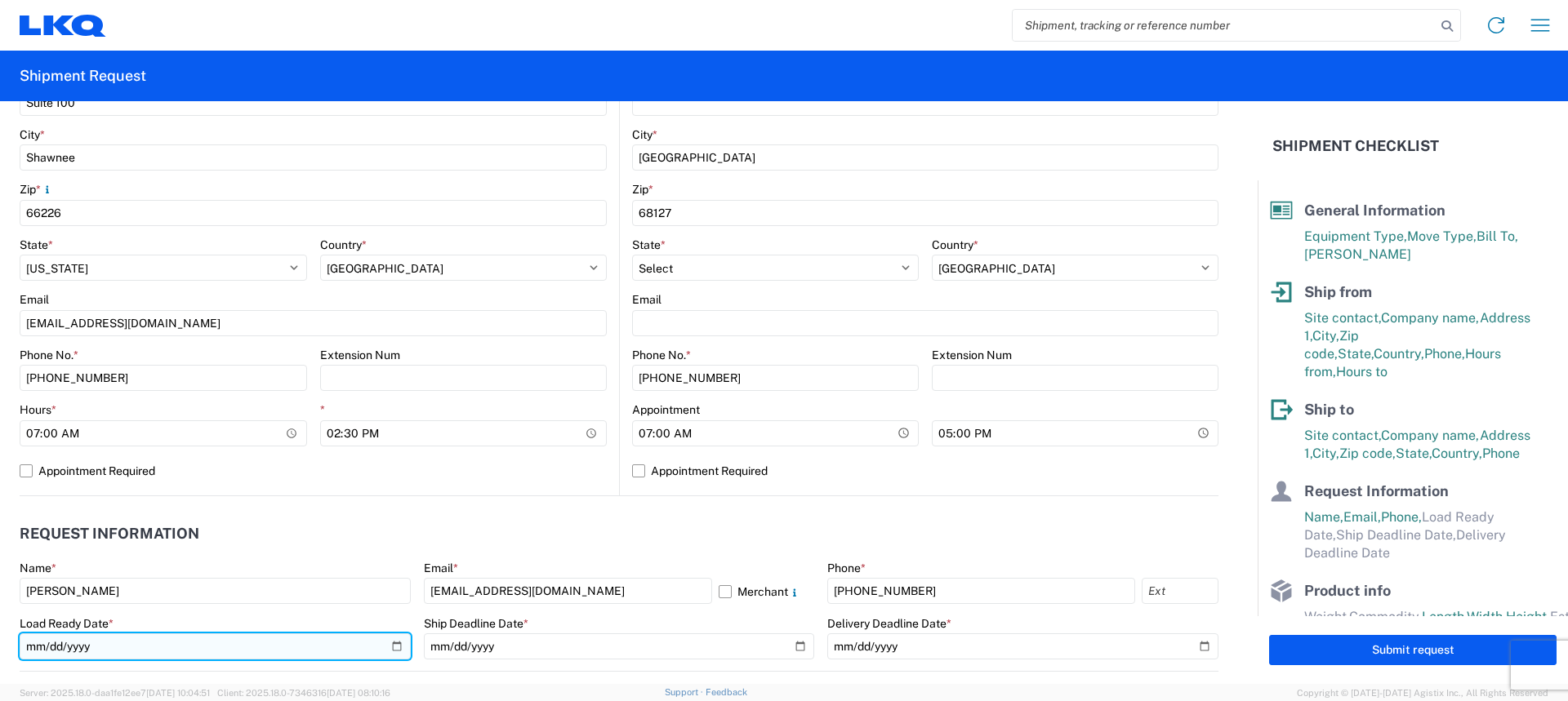
click at [393, 645] on input "date" at bounding box center [215, 646] width 392 height 26
type input "[DATE]"
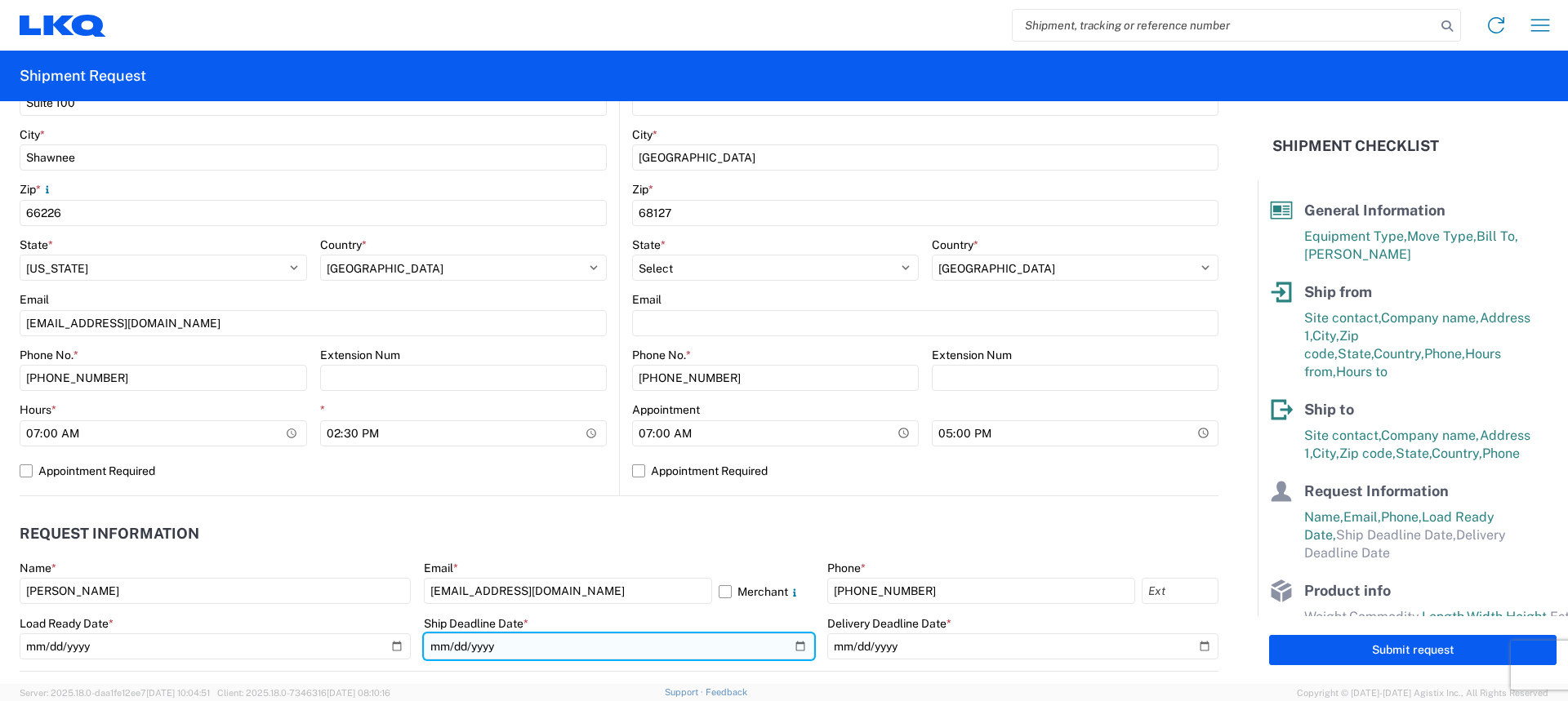
click at [791, 644] on input "date" at bounding box center [620, 646] width 392 height 26
type input "[DATE]"
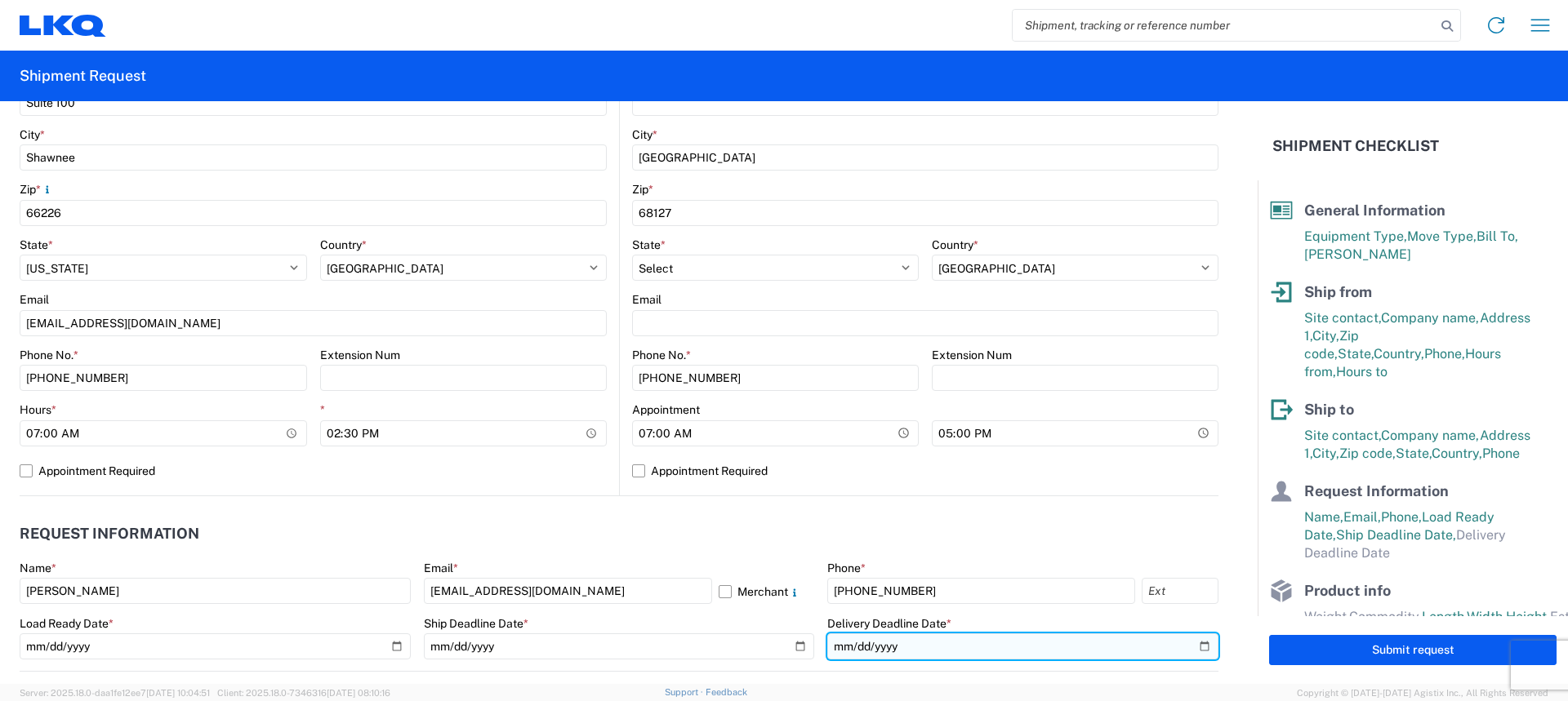
click at [1196, 645] on input "date" at bounding box center [1023, 646] width 392 height 26
type input "[DATE]"
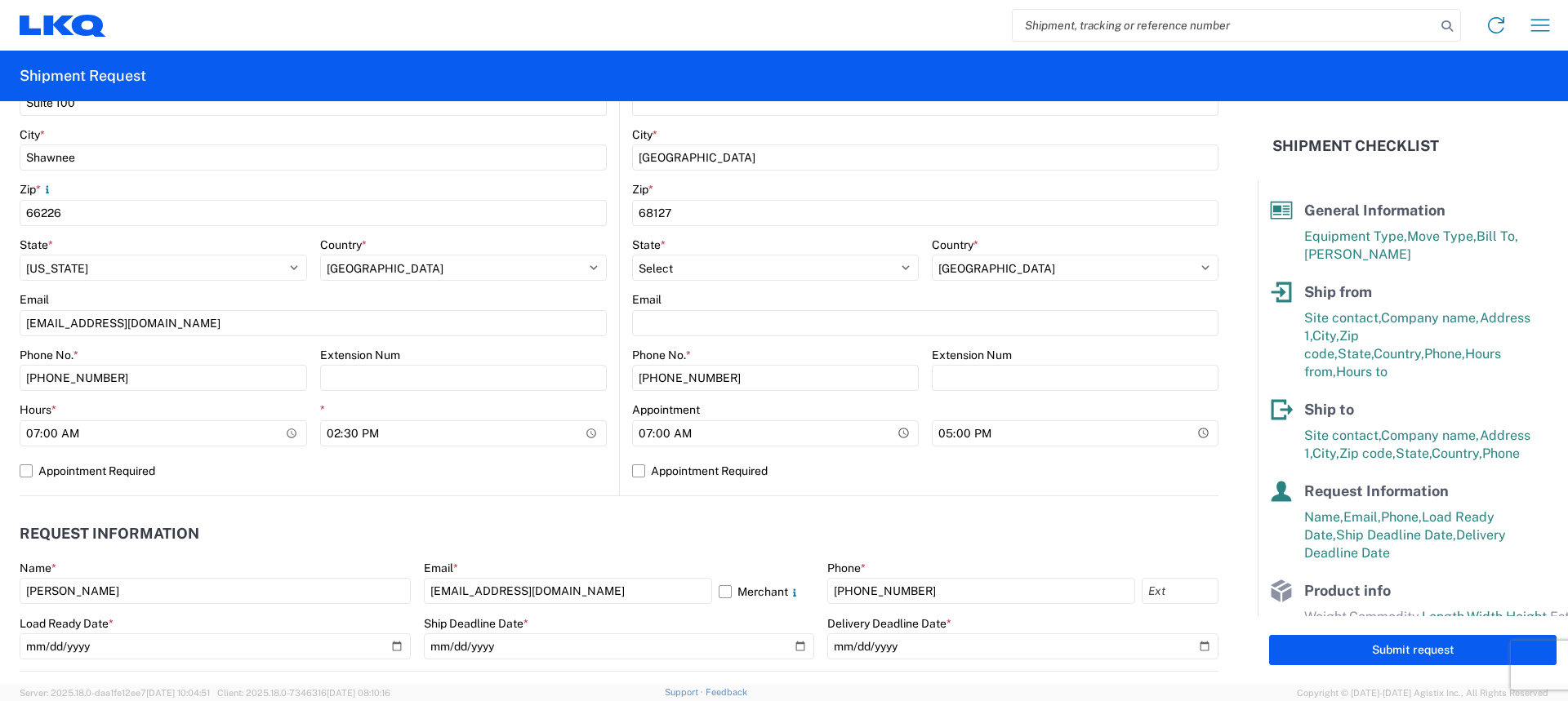
click at [978, 525] on header "Request Information" at bounding box center [618, 535] width 1199 height 37
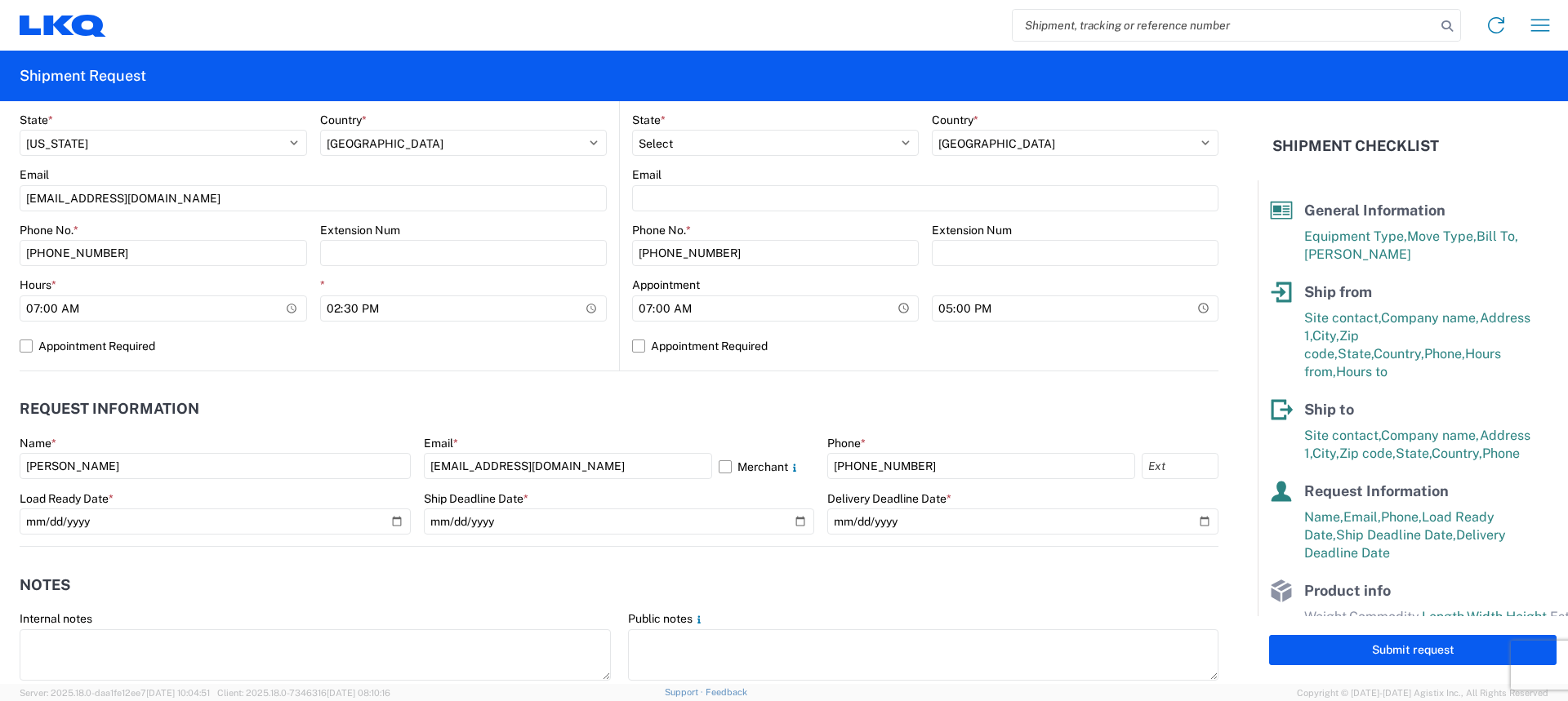
scroll to position [735, 0]
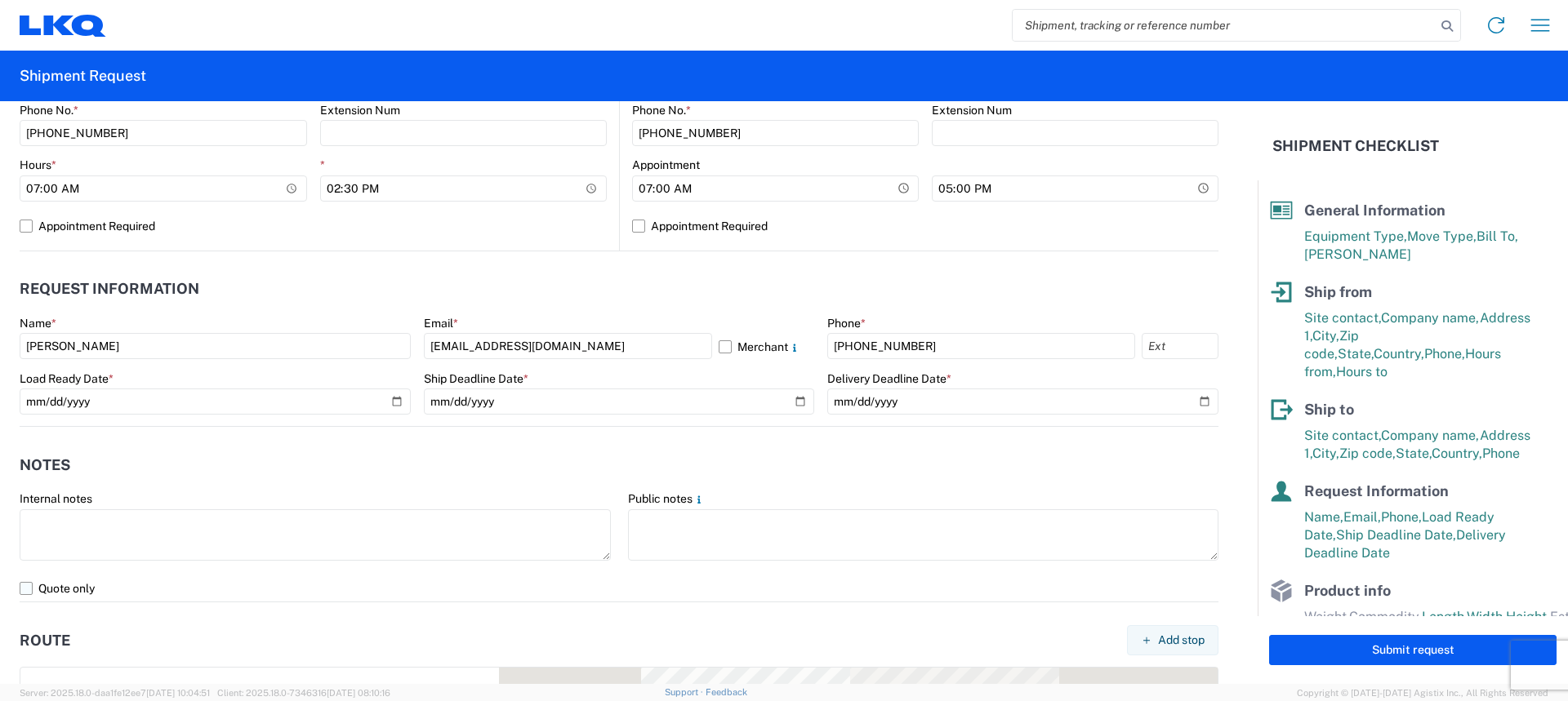
click at [26, 590] on label "Quote only" at bounding box center [618, 588] width 1199 height 26
click at [0, 0] on input "Quote only" at bounding box center [0, 0] width 0 height 0
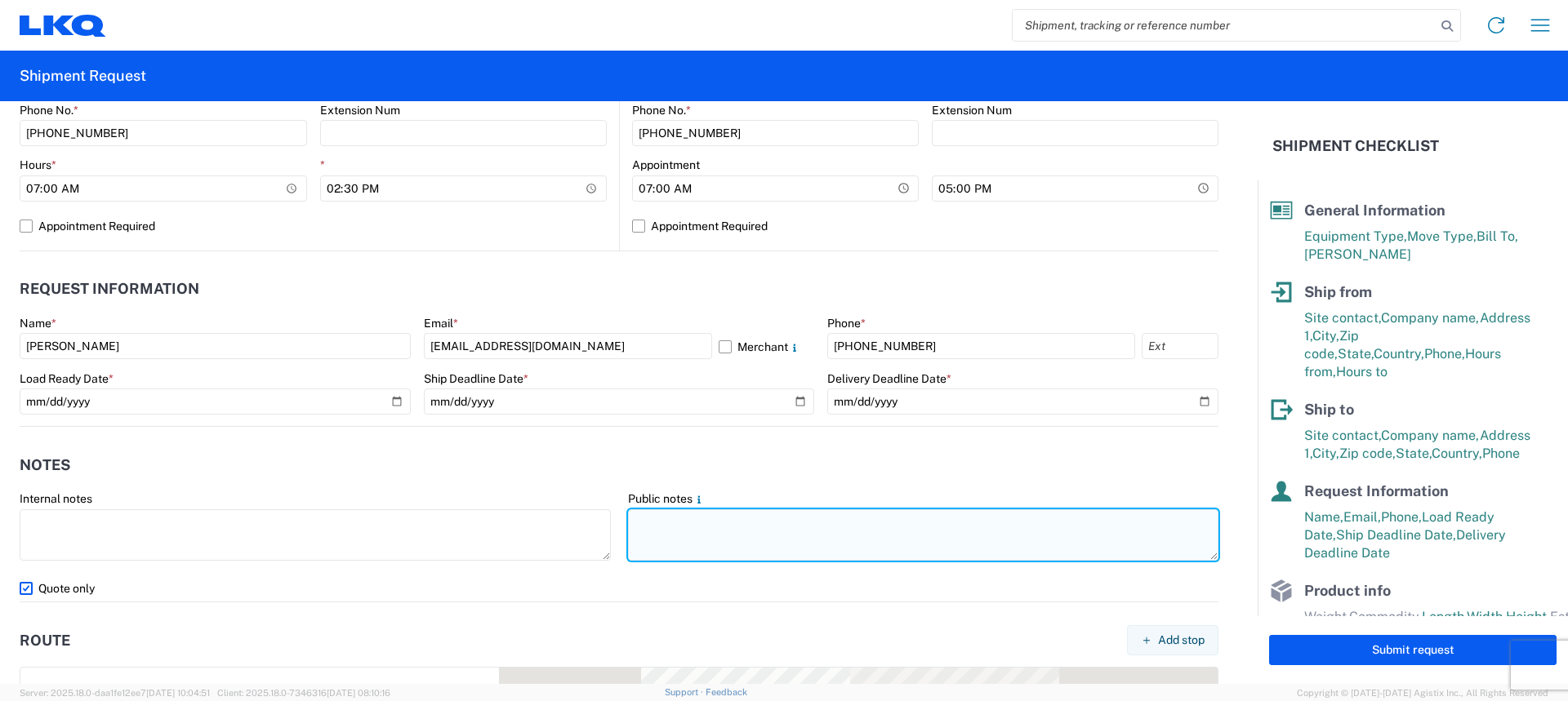
click at [661, 520] on textarea at bounding box center [924, 535] width 592 height 51
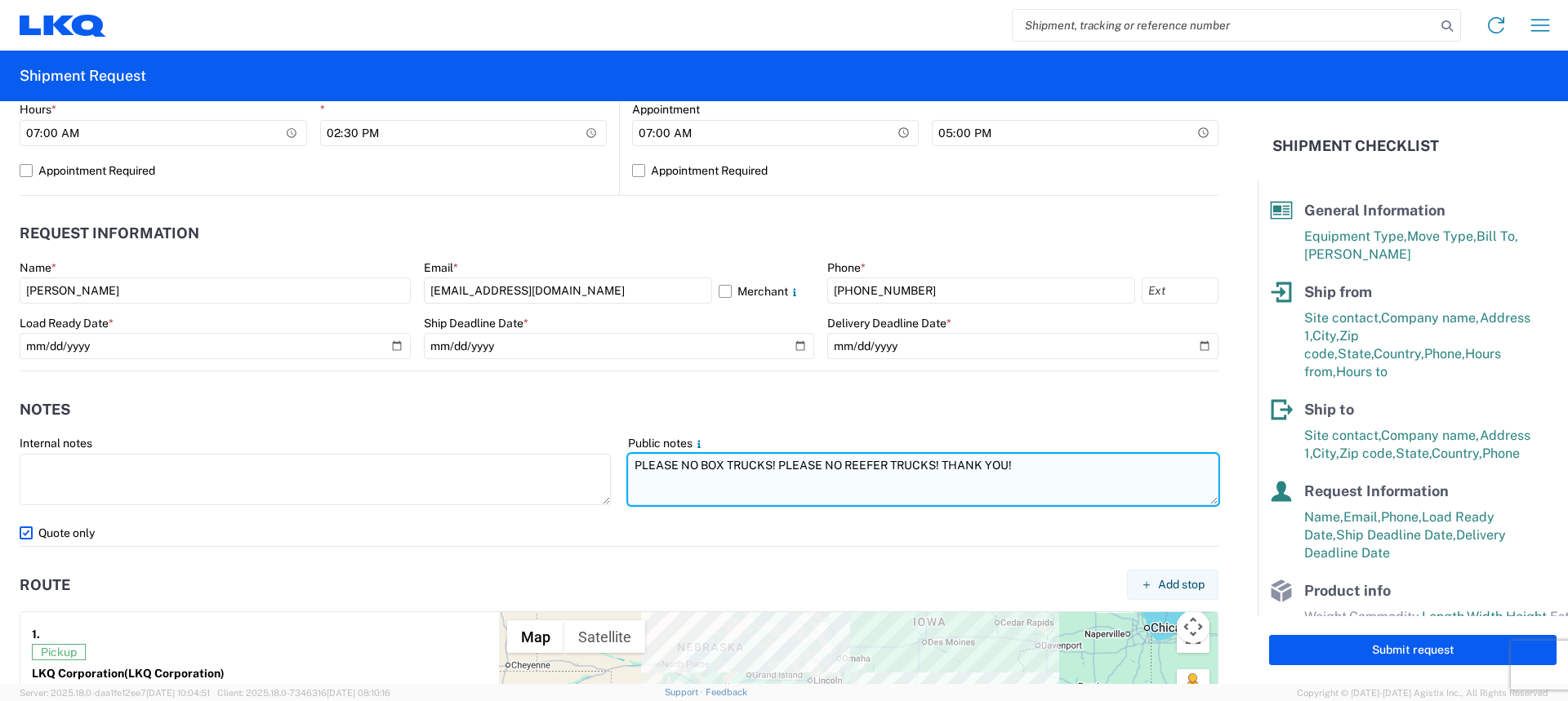
scroll to position [816, 0]
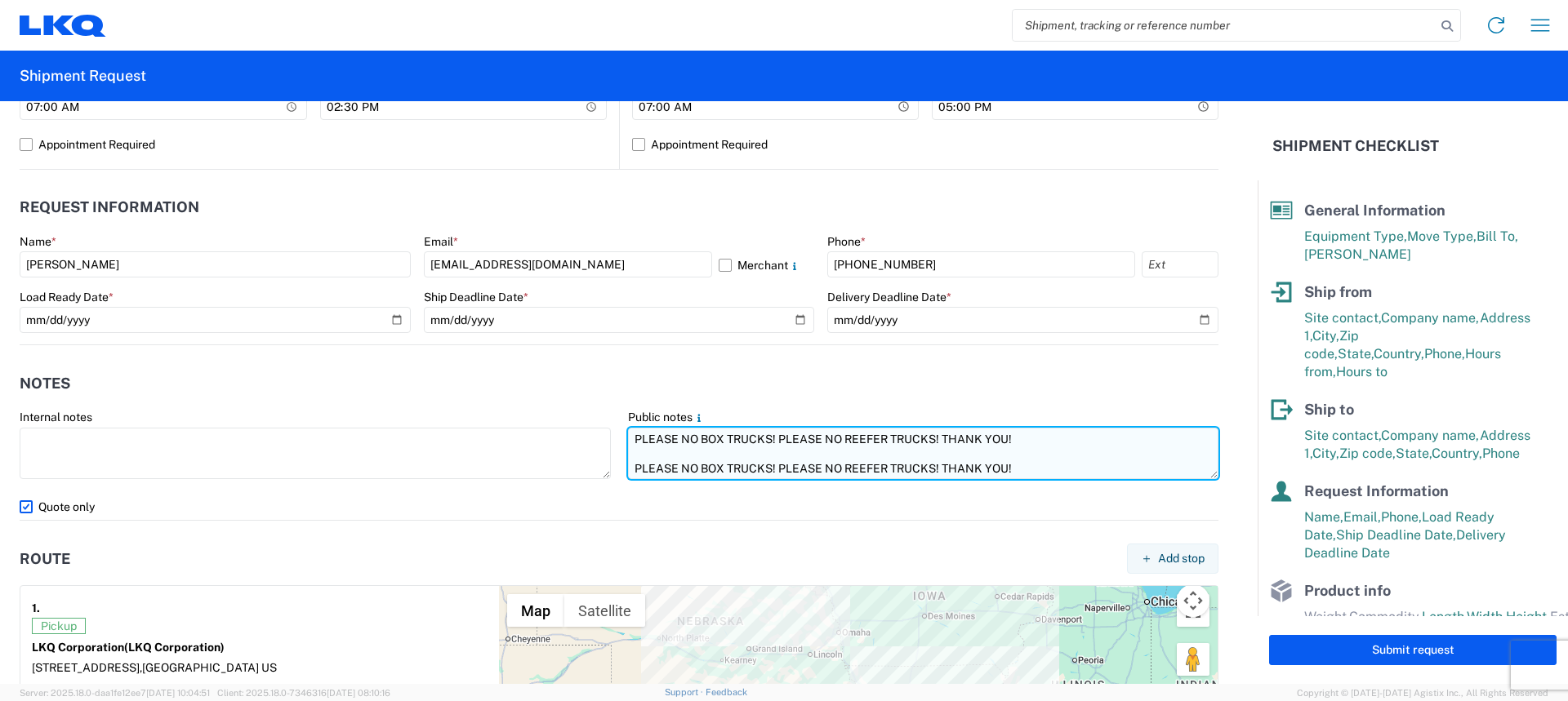
click at [653, 455] on textarea "PLEASE NO BOX TRUCKS! PLEASE NO REEFER TRUCKS! THANK YOU! PLEASE NO BOX TRUCKS!…" at bounding box center [924, 453] width 592 height 51
paste textarea "SKID 1 77.0 44.0 83.0 330.0 SKID 2 77.0 44.0 83.0 410.0 SKID 3 77.0 44.0 83.0 5…"
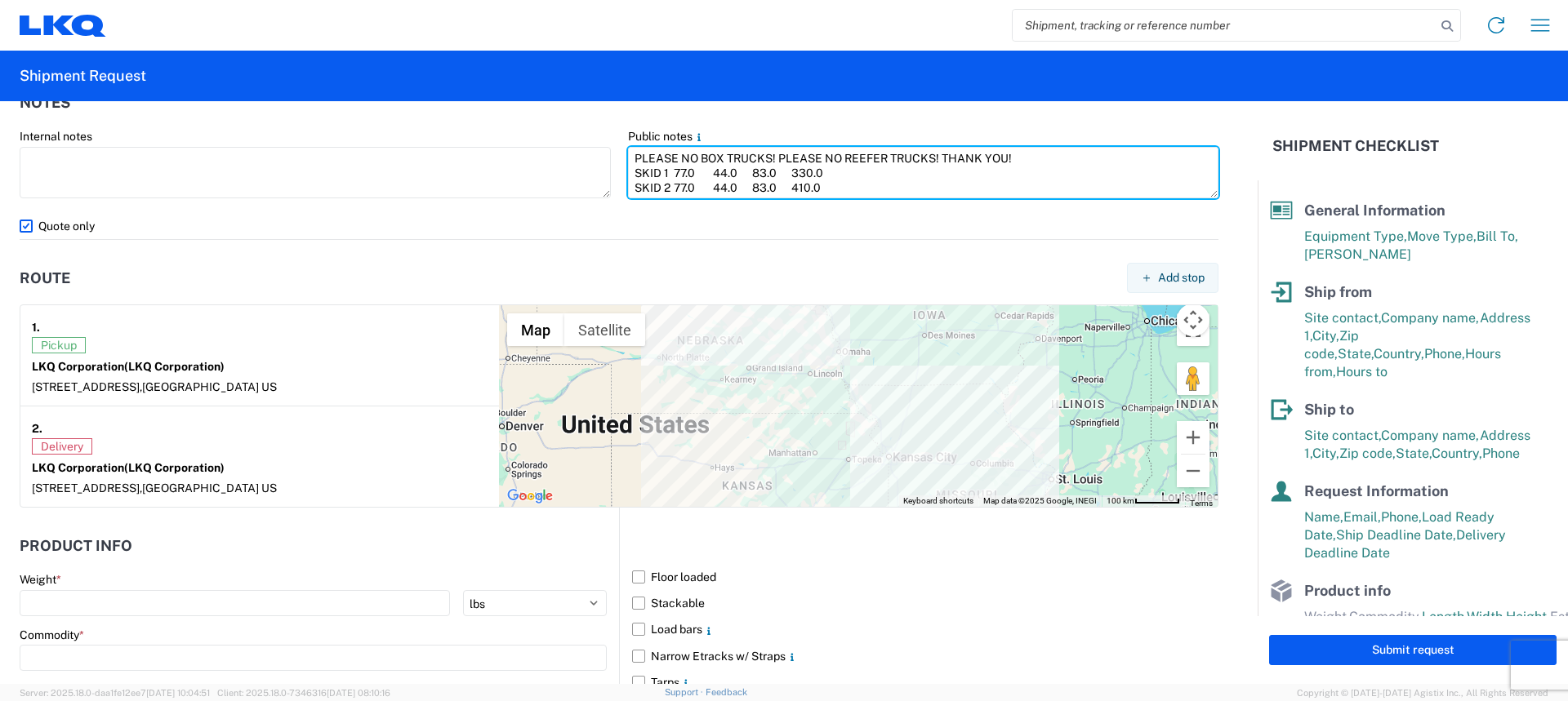
scroll to position [1144, 0]
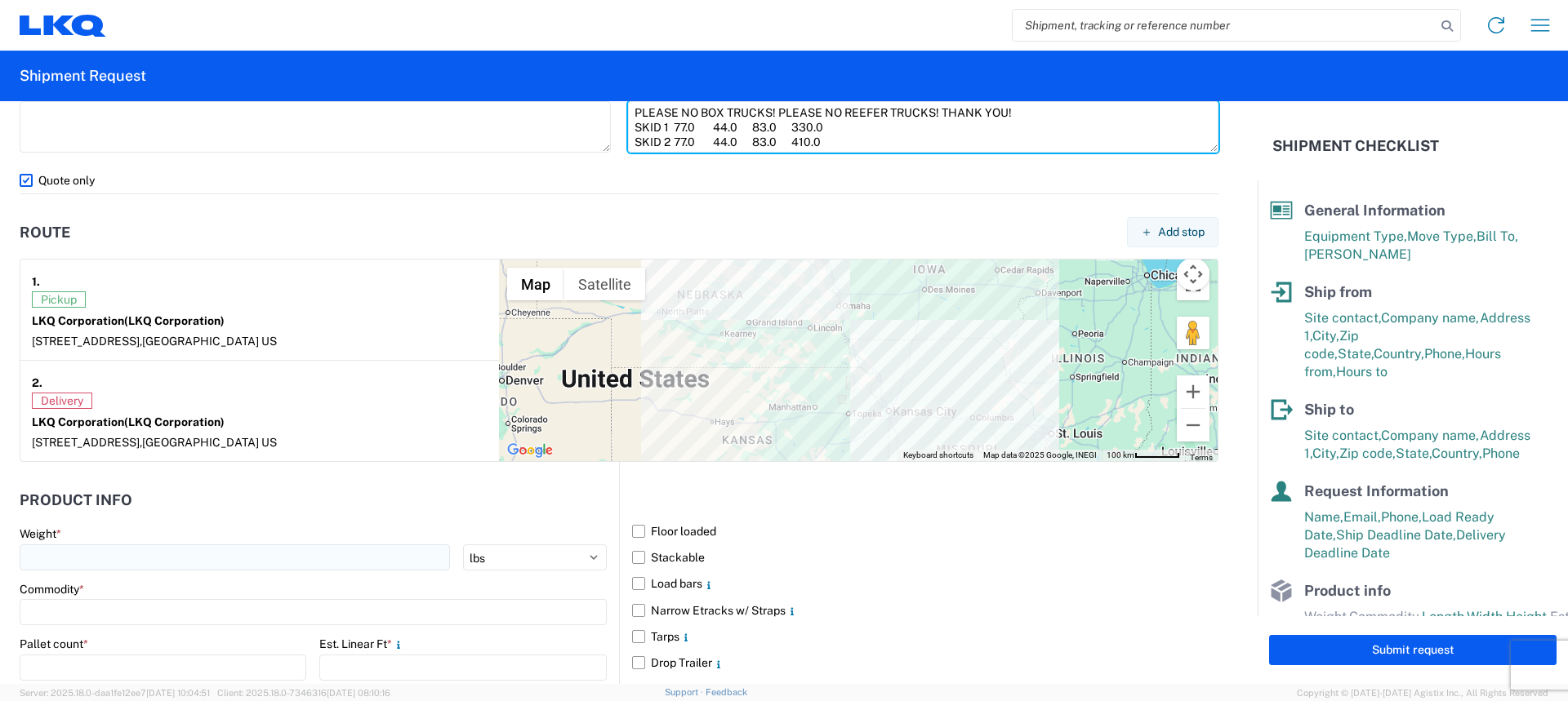
type textarea "PLEASE NO BOX TRUCKS! PLEASE NO REEFER TRUCKS! THANK YOU! SKID 1 77.0 44.0 83.0…"
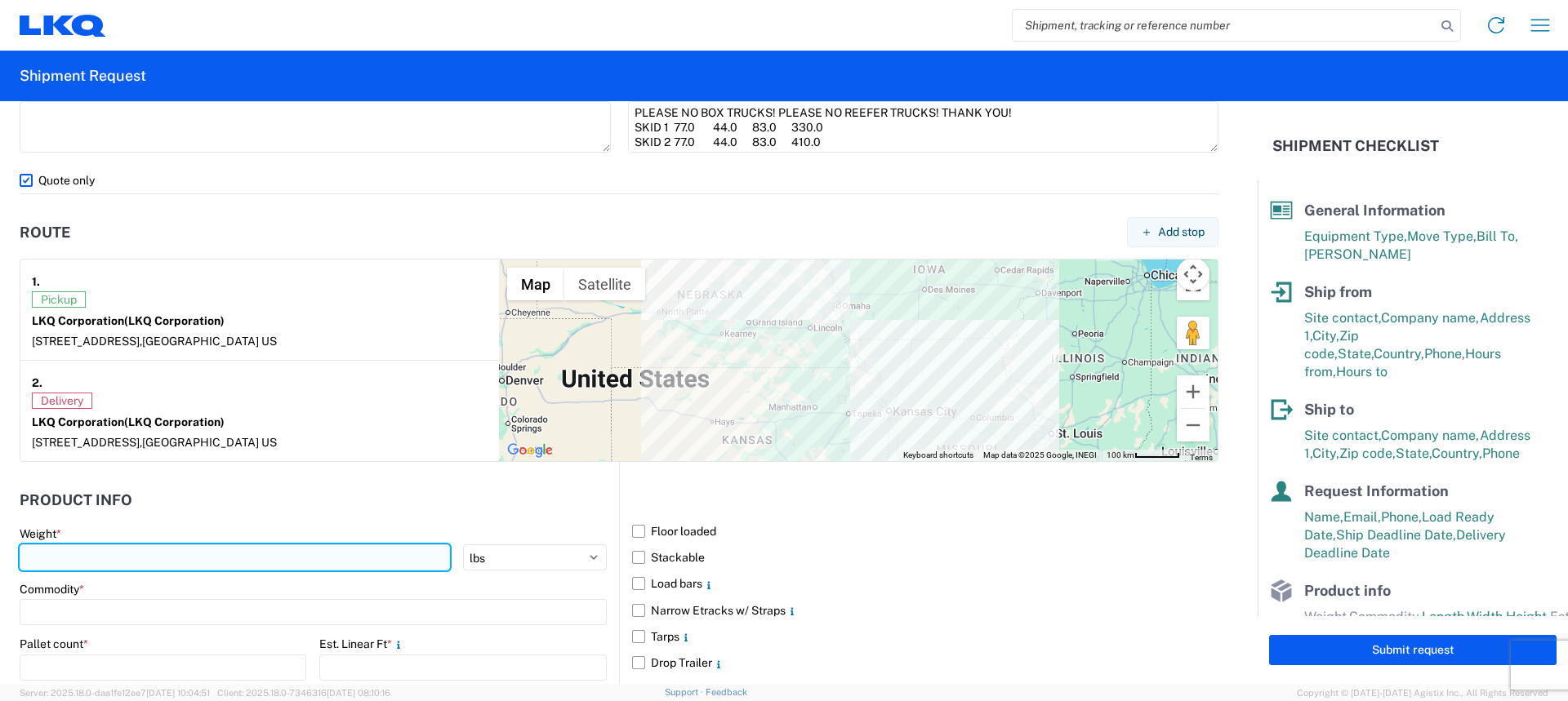
click at [102, 554] on input "number" at bounding box center [234, 557] width 430 height 26
type input "3230"
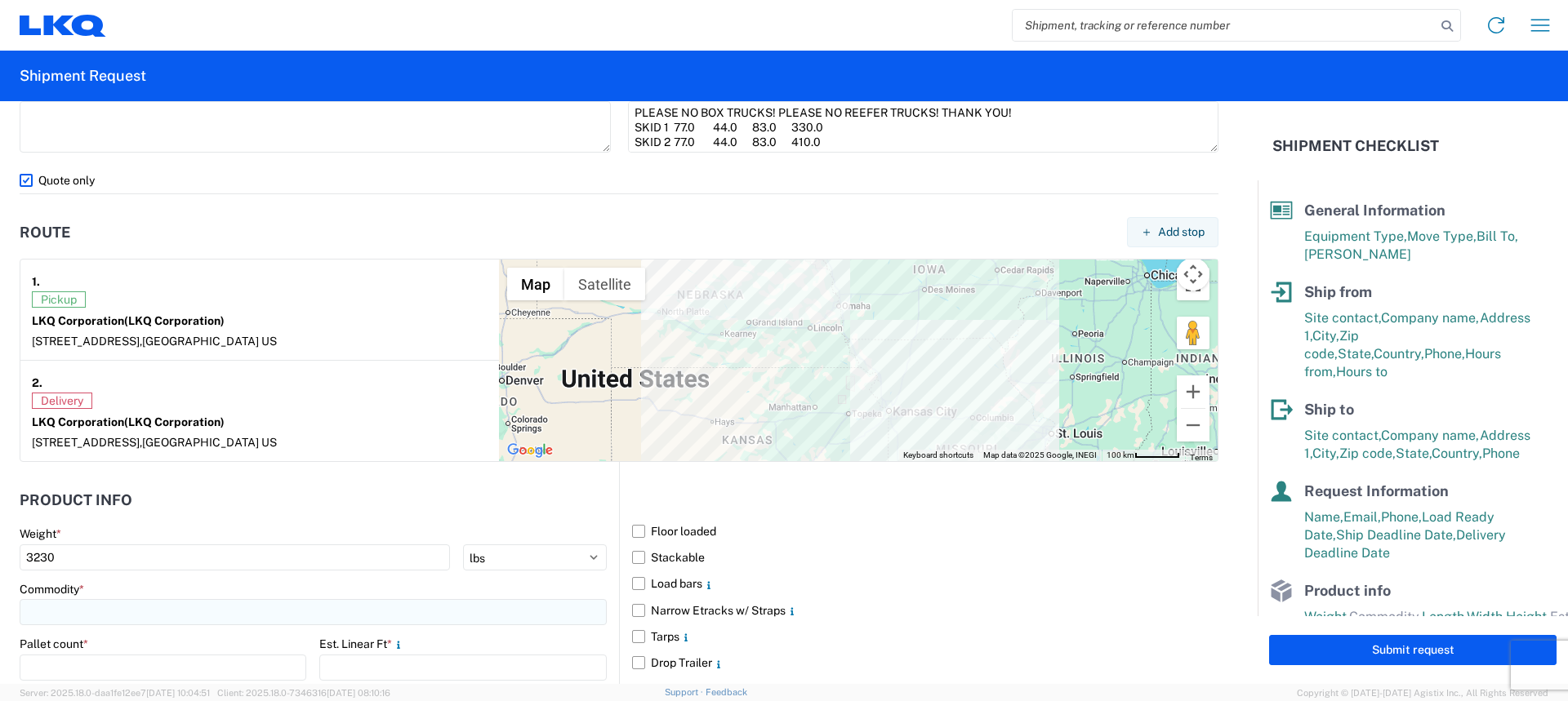
click at [90, 610] on input at bounding box center [313, 611] width 587 height 26
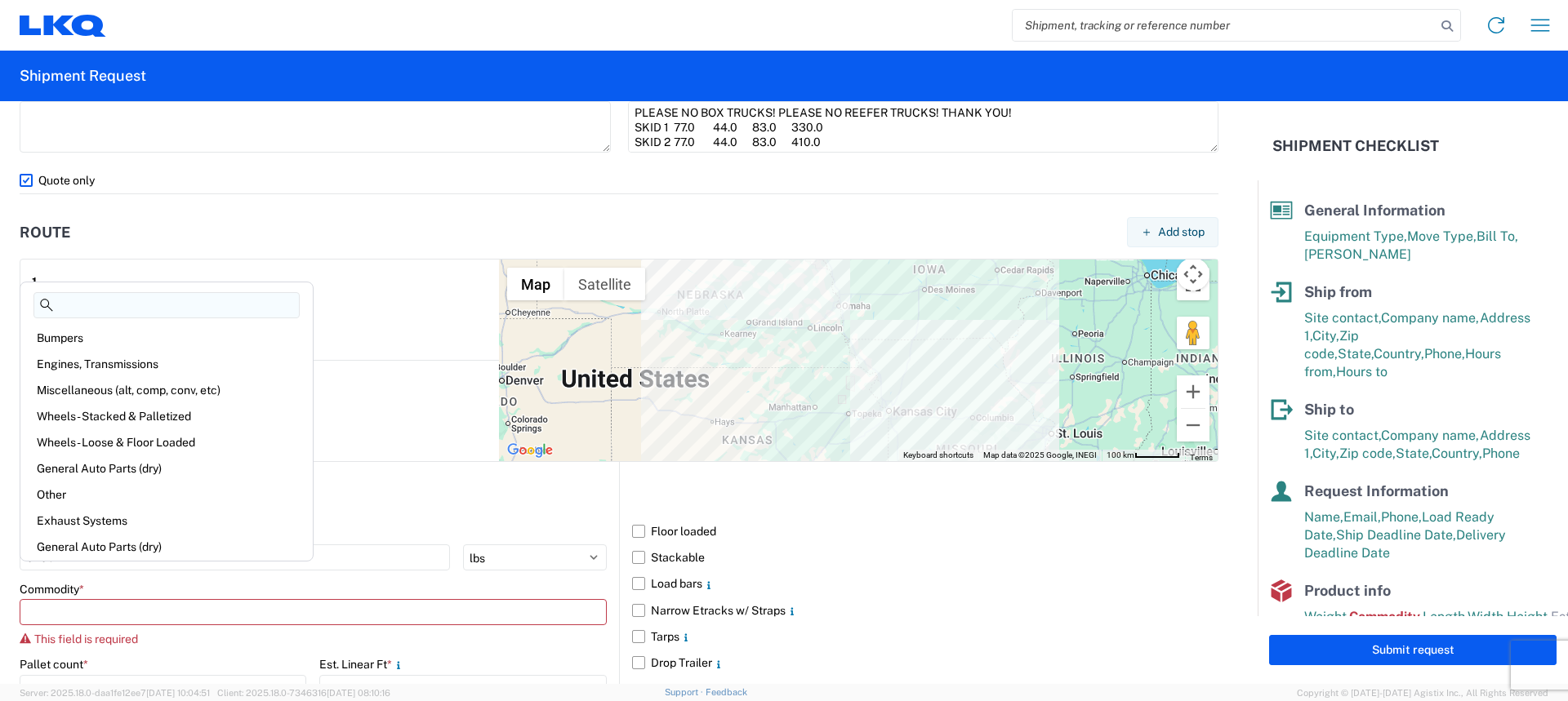
scroll to position [1388, 0]
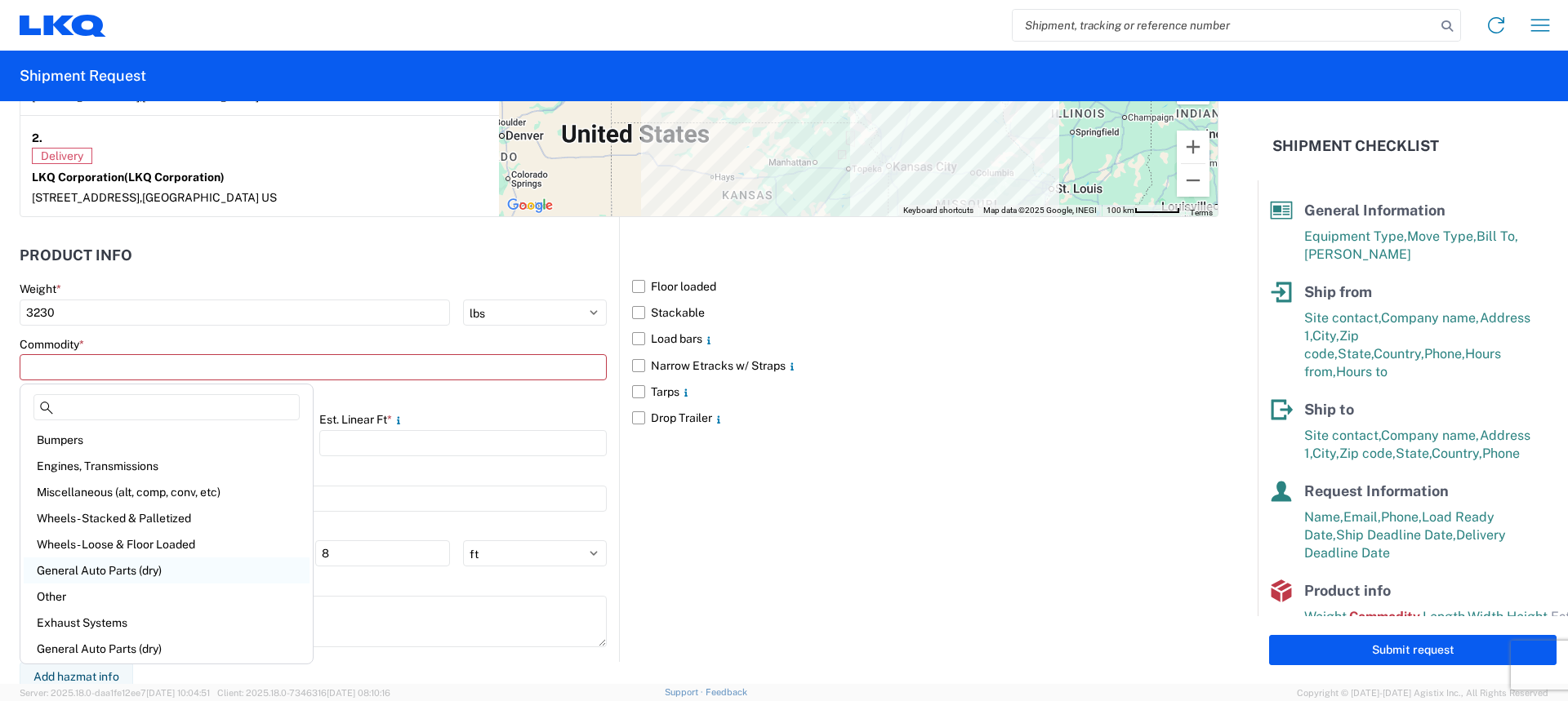
click at [142, 565] on div "General Auto Parts (dry)" at bounding box center [167, 571] width 286 height 26
type input "General Auto Parts (dry)"
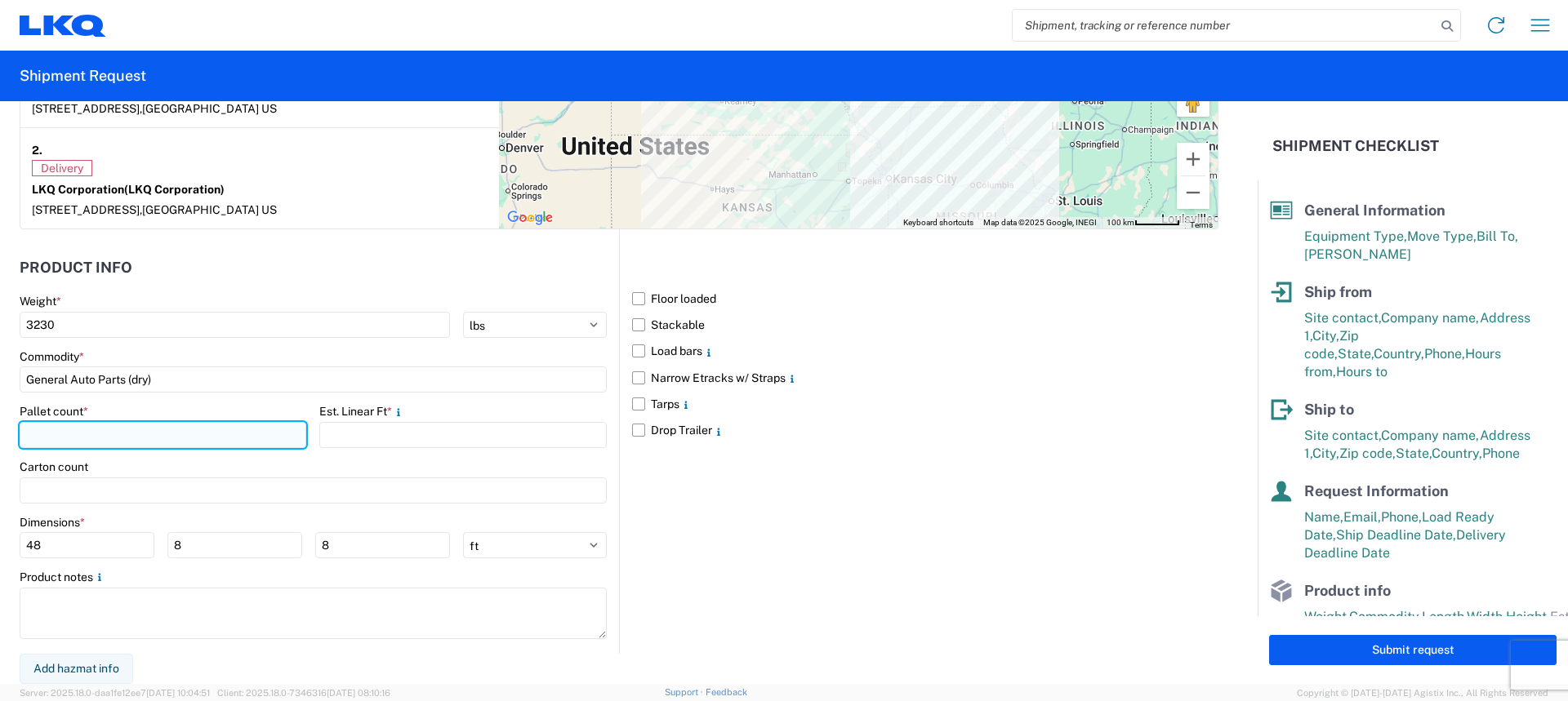
click at [153, 437] on input "number" at bounding box center [162, 435] width 287 height 26
type input "6"
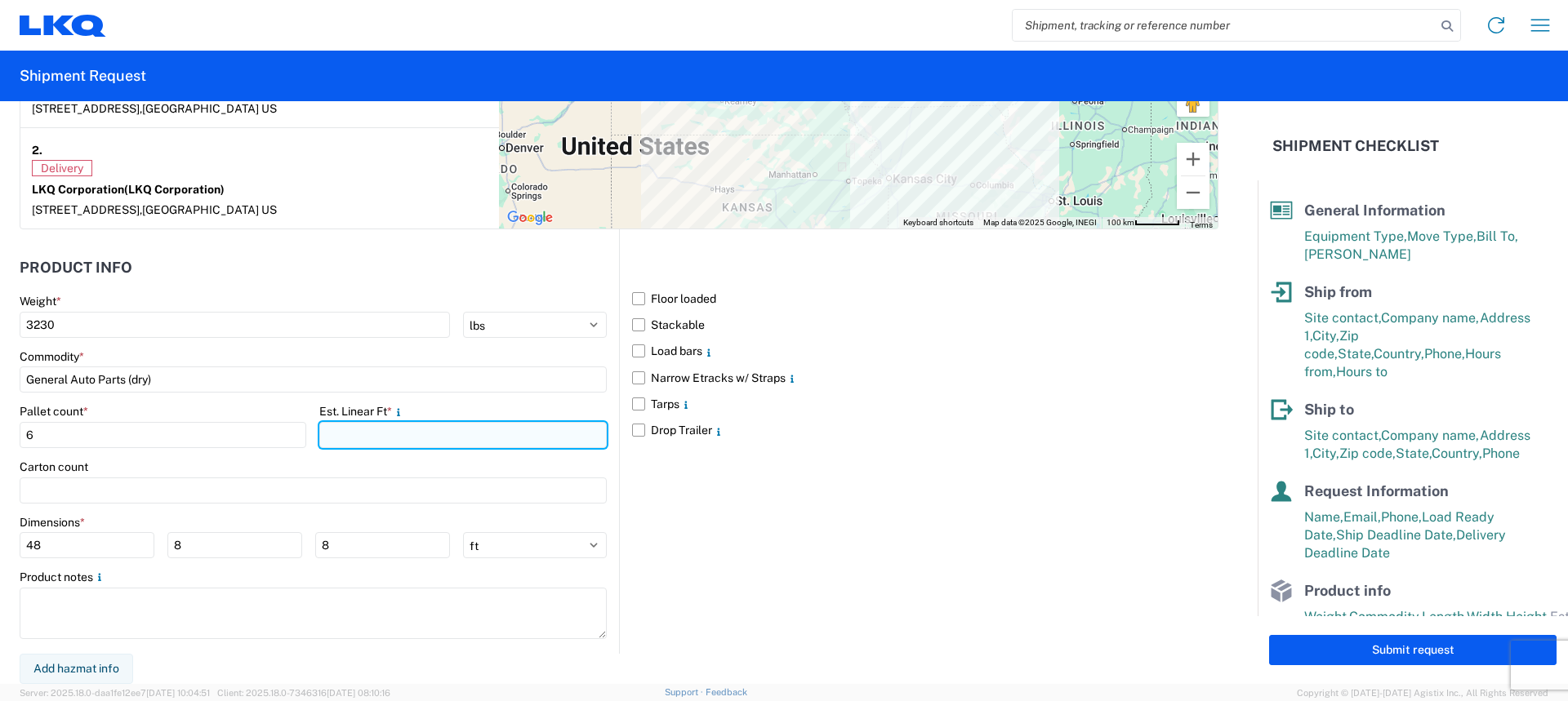
click at [412, 447] on input "number" at bounding box center [463, 435] width 287 height 26
type input "17.11"
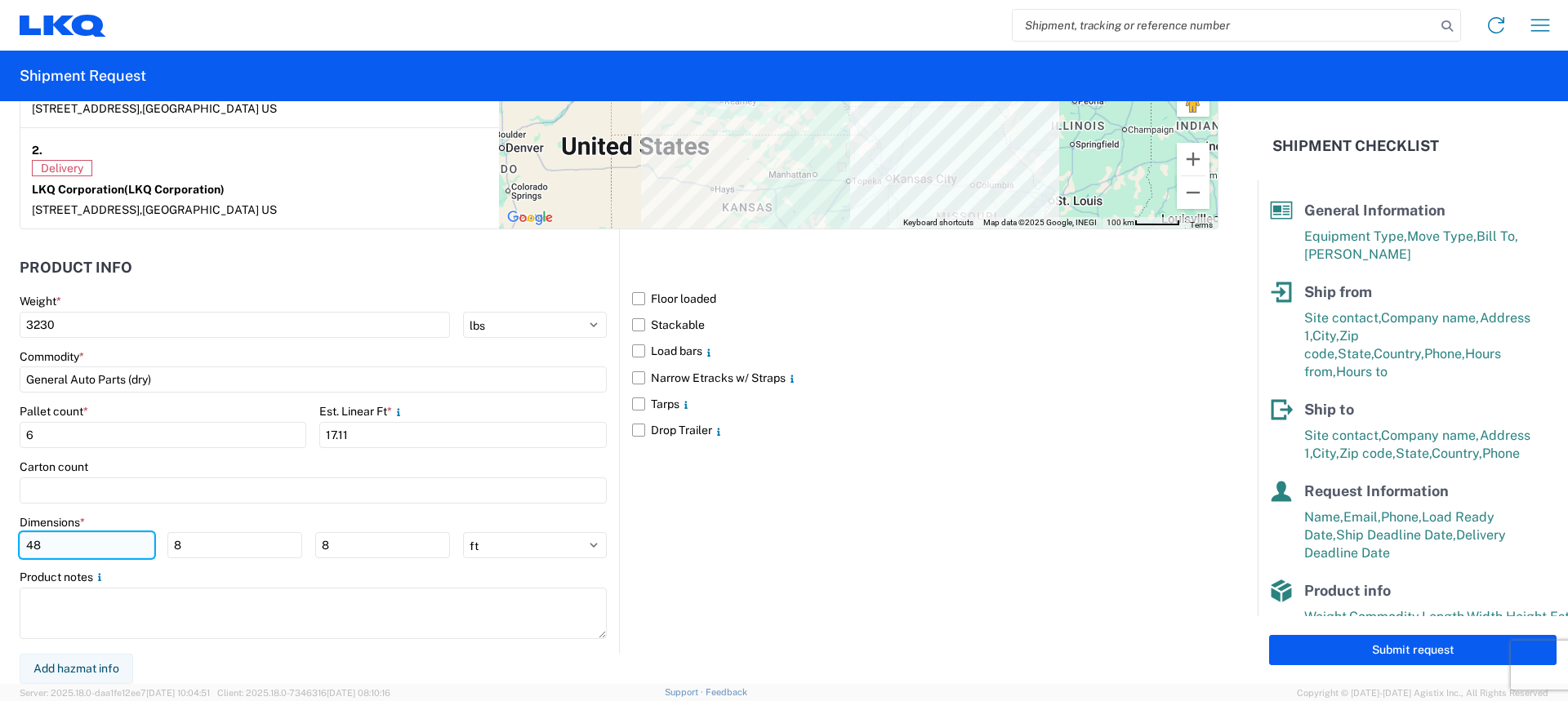
click at [85, 554] on input "48" at bounding box center [86, 545] width 135 height 26
type input "4"
type input "77"
type input "45"
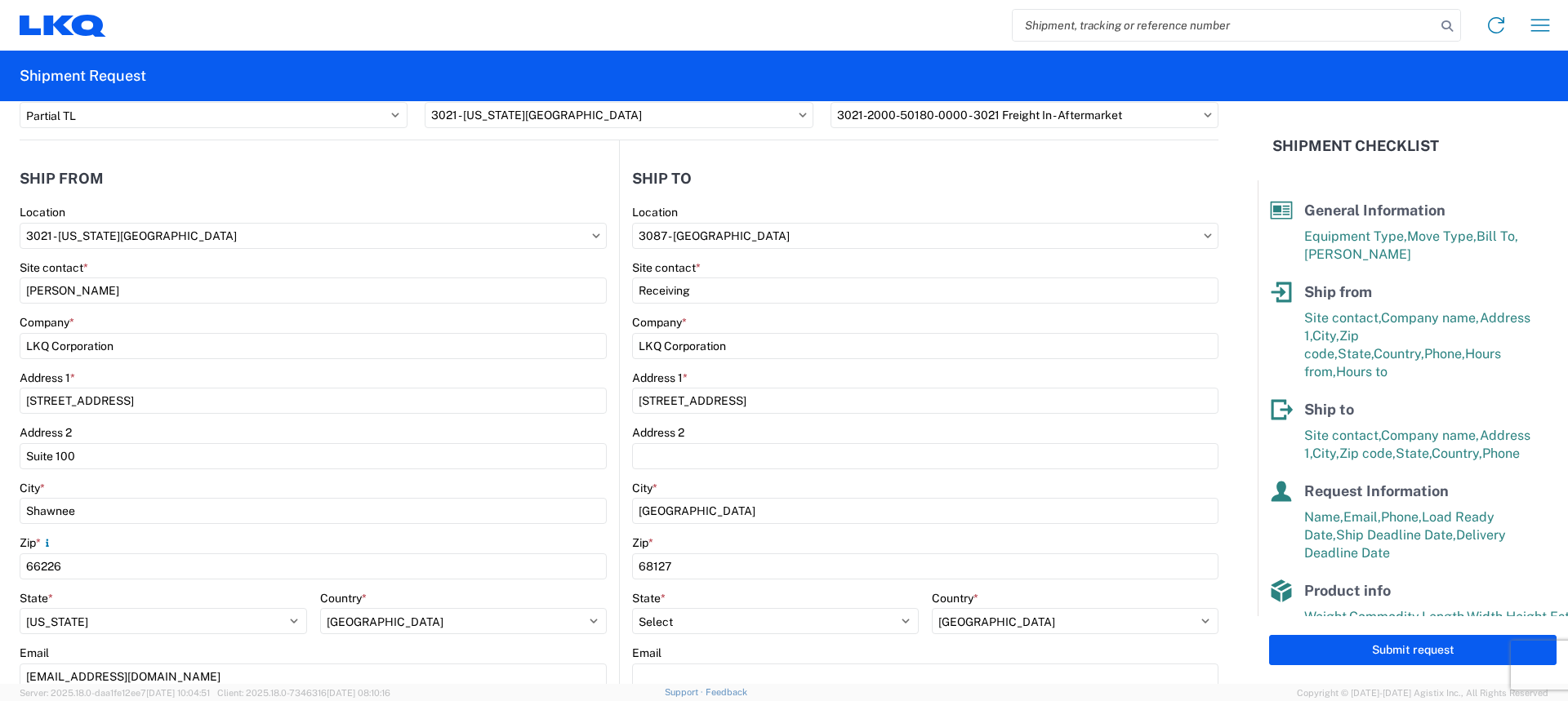
scroll to position [0, 0]
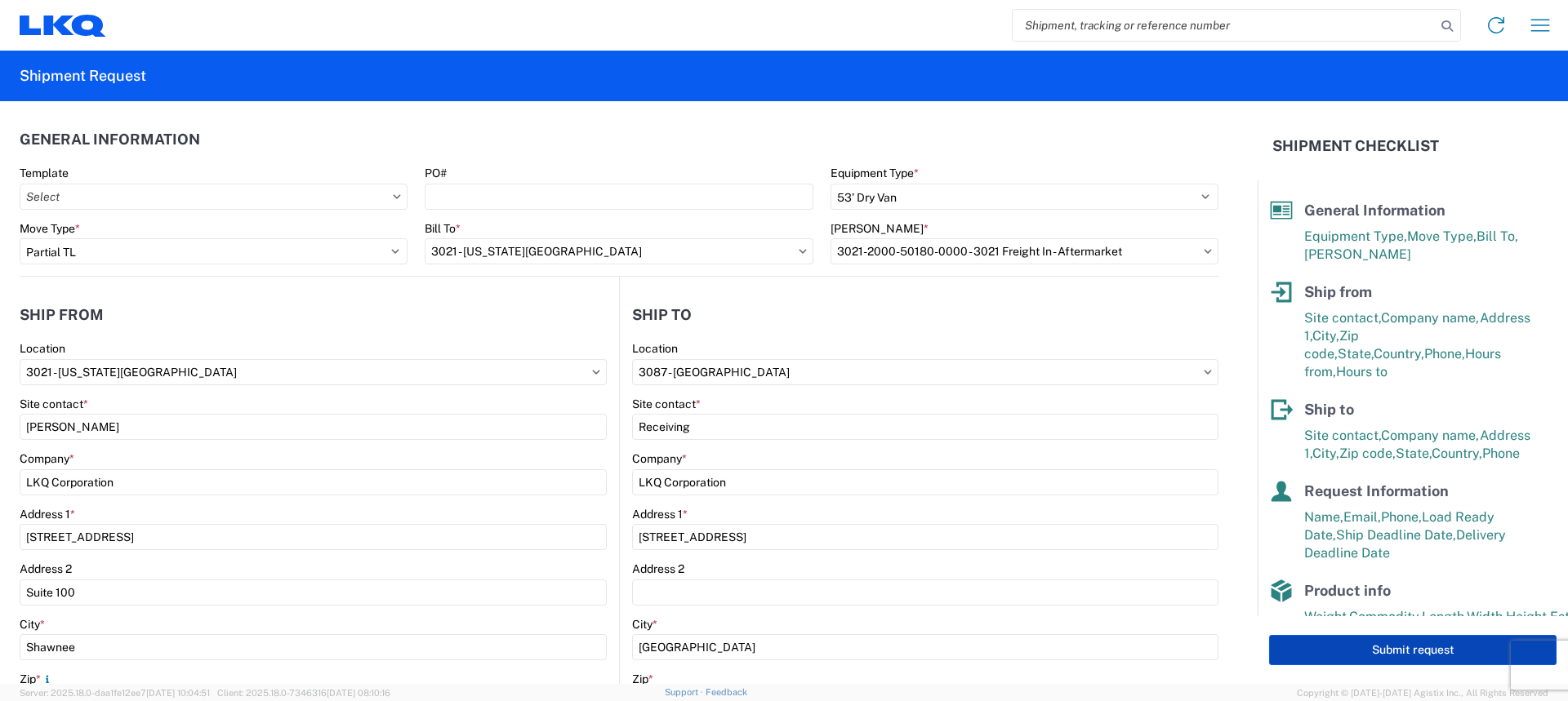
type input "97"
click at [1392, 652] on button "Submit request" at bounding box center [1413, 650] width 288 height 30
select select "US"
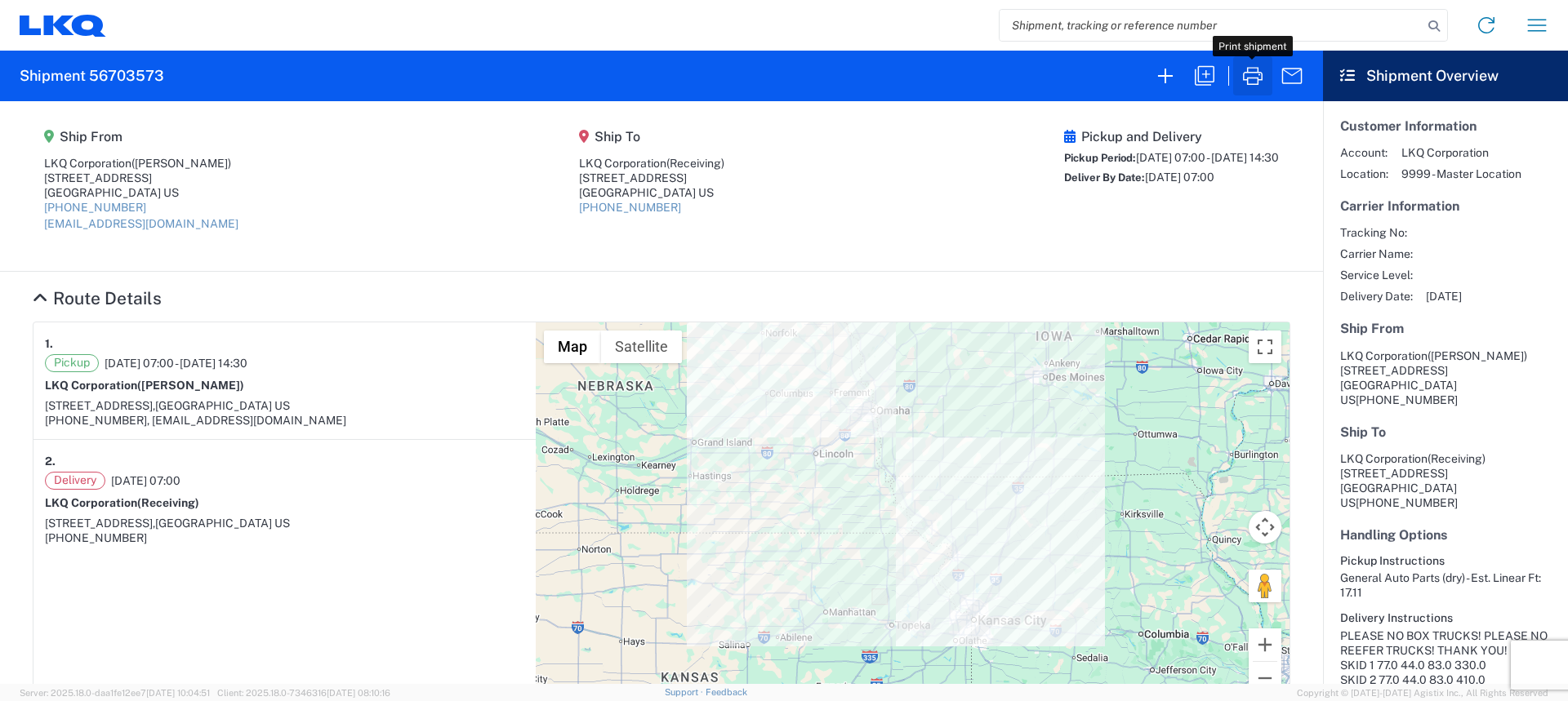
click at [1261, 75] on icon "button" at bounding box center [1253, 75] width 26 height 26
